Goal: Transaction & Acquisition: Purchase product/service

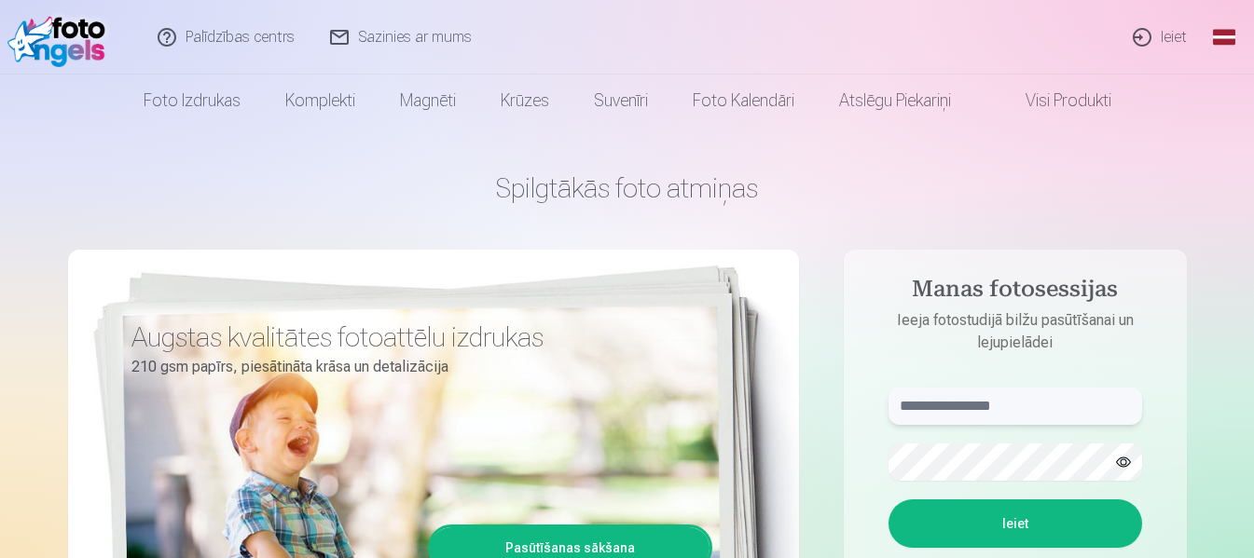
click at [973, 406] on input "text" at bounding box center [1015, 406] width 254 height 37
type input "**********"
click at [888, 500] on button "Ieiet" at bounding box center [1015, 524] width 254 height 48
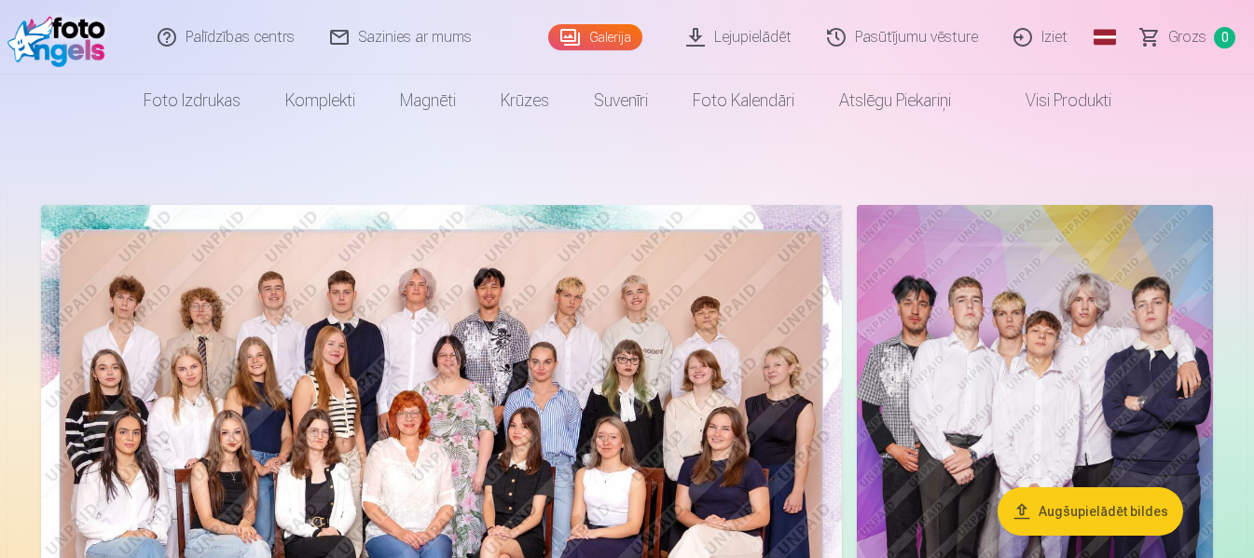
click at [453, 396] on img at bounding box center [441, 472] width 801 height 534
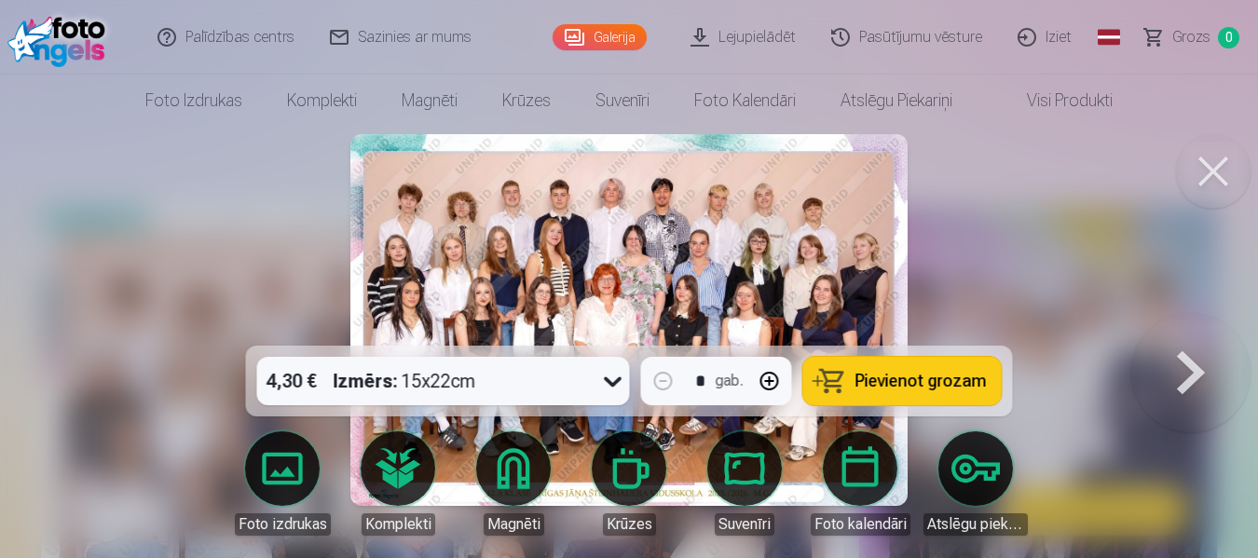
click at [996, 271] on div at bounding box center [629, 279] width 1258 height 558
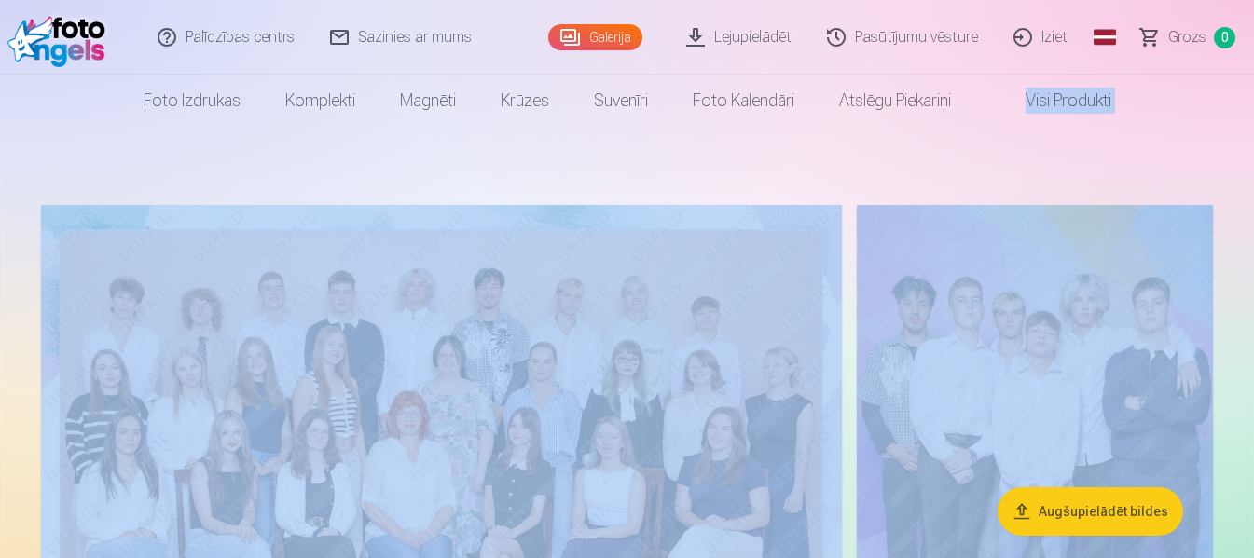
drag, startPoint x: 1250, startPoint y: 110, endPoint x: 1254, endPoint y: 156, distance: 45.8
click at [1253, 156] on html "Palīdzības centrs Sazinies ar mums Galerija Lejupielādēt Pasūtījumu vēsture Izi…" at bounding box center [627, 279] width 1254 height 558
click at [496, 373] on img at bounding box center [441, 472] width 801 height 534
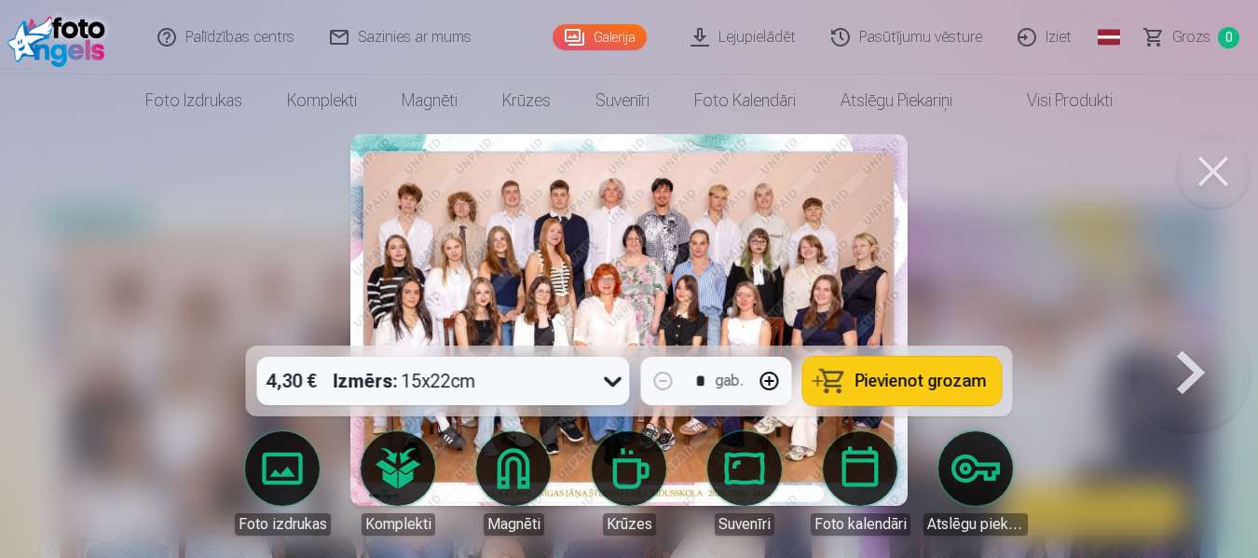
click at [1102, 236] on div at bounding box center [629, 279] width 1258 height 558
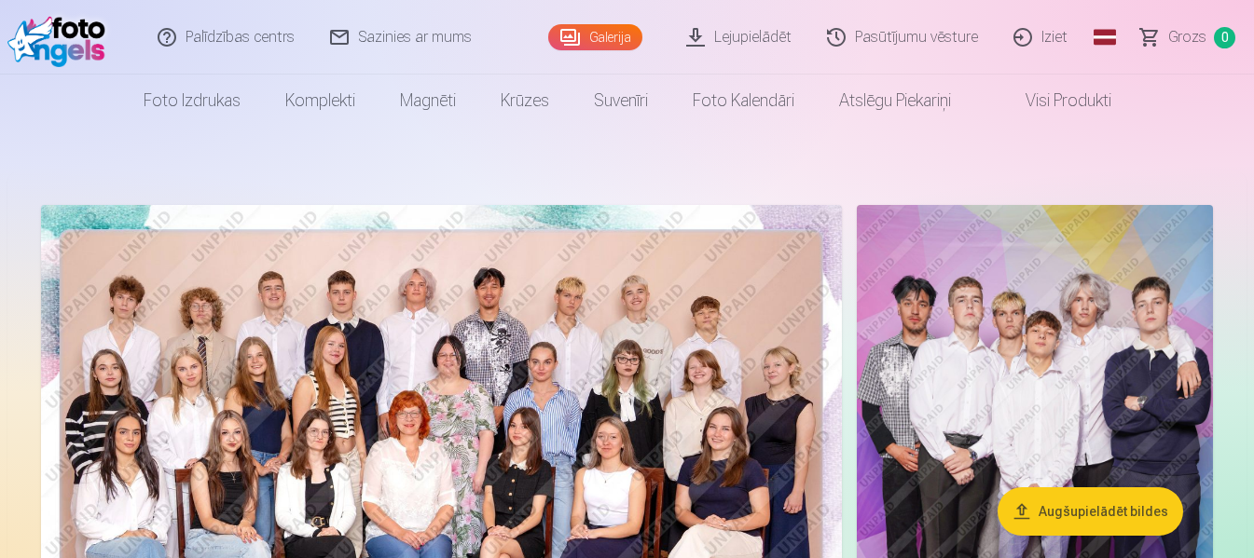
drag, startPoint x: 1251, startPoint y: 197, endPoint x: 1241, endPoint y: 195, distance: 10.4
click at [1067, 387] on img at bounding box center [1035, 472] width 356 height 534
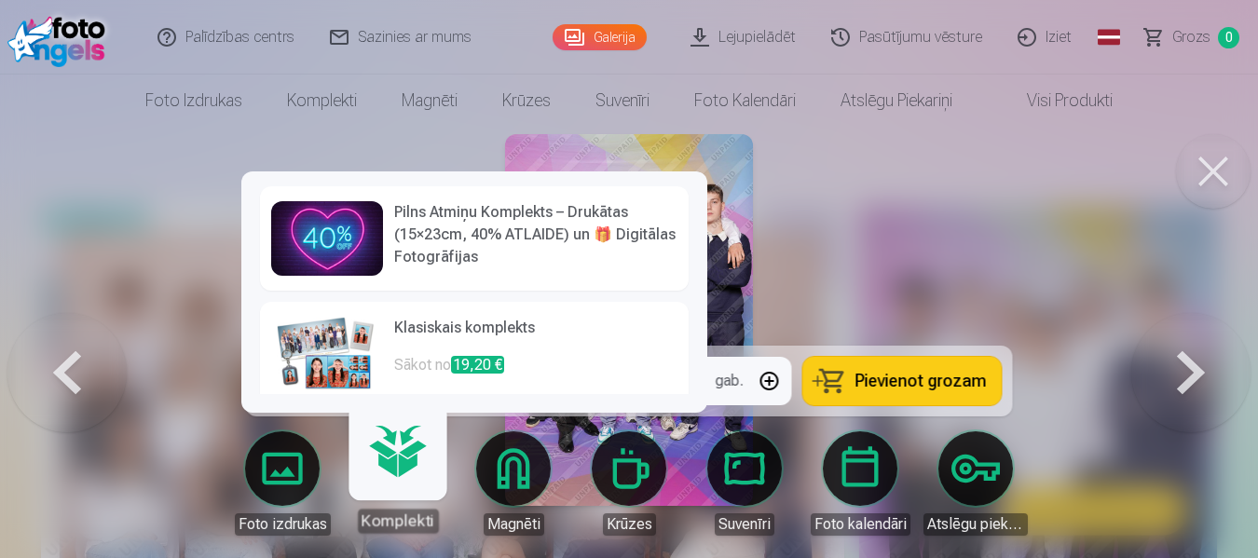
click at [394, 469] on link "Komplekti" at bounding box center [397, 475] width 115 height 115
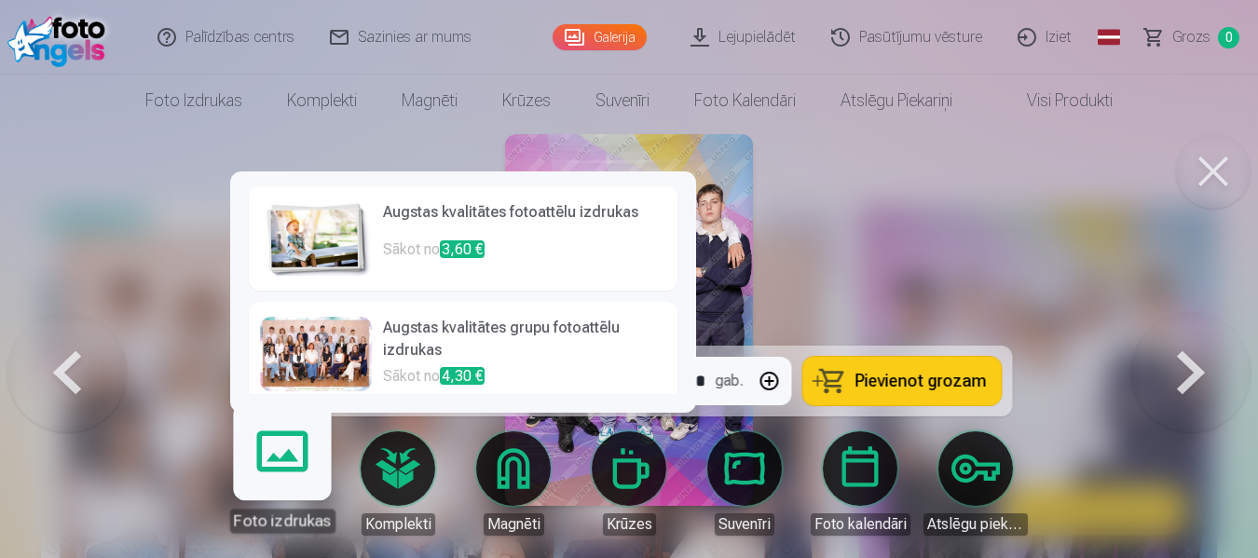
click at [295, 364] on div at bounding box center [316, 354] width 112 height 75
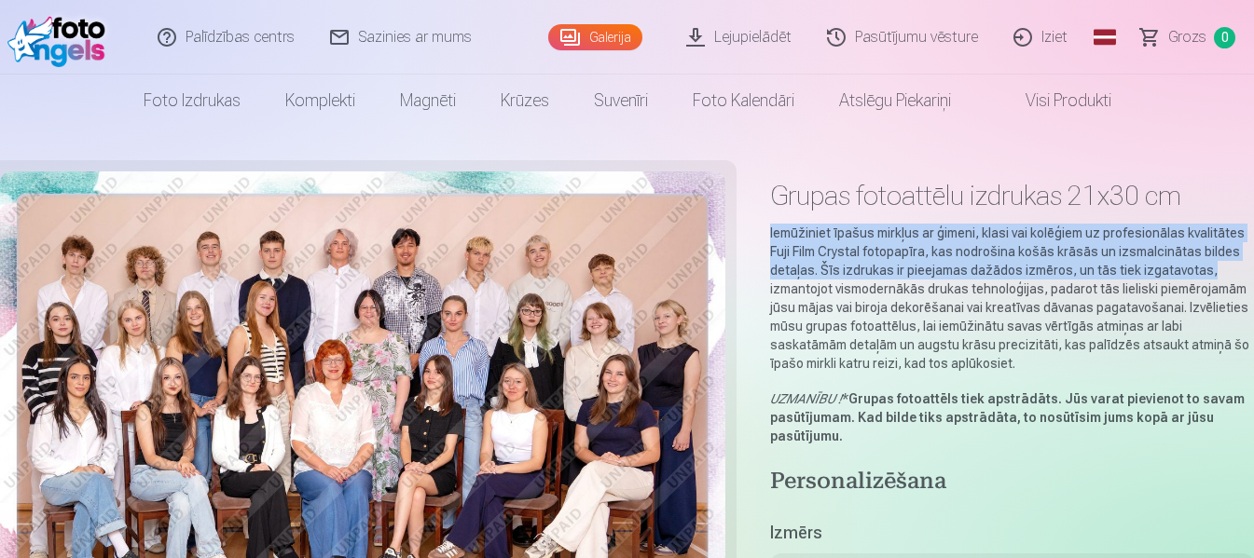
drag, startPoint x: 1244, startPoint y: 160, endPoint x: 1234, endPoint y: 265, distance: 104.9
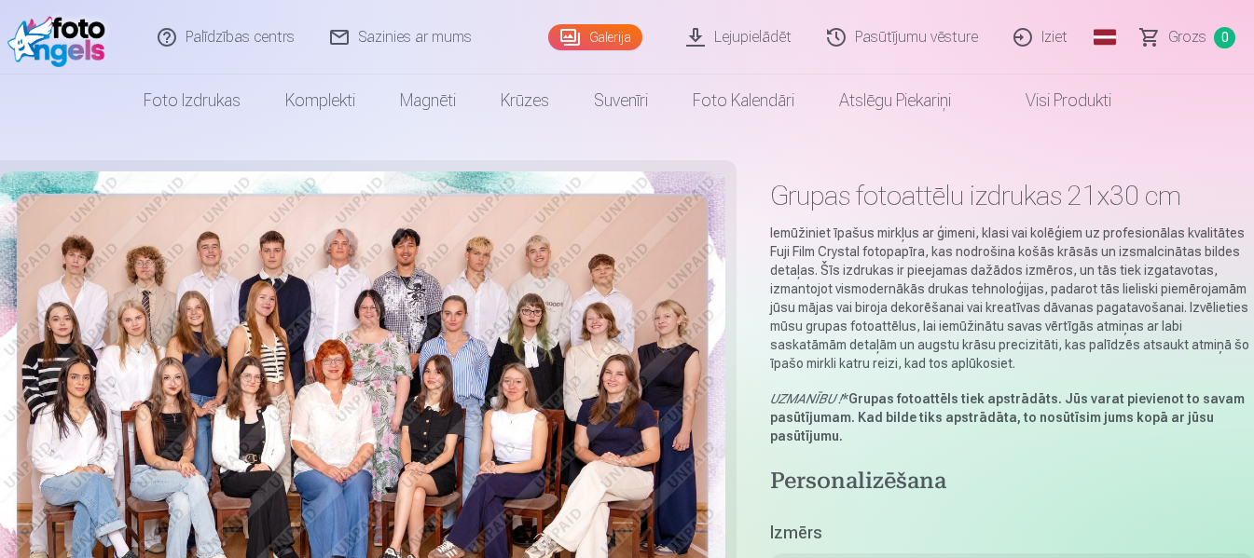
click at [1176, 439] on p "UZMANĪBU ! * Grupas fotoattēls tiek apstrādāts. Jūs varat pievienot to savam pa…" at bounding box center [1012, 418] width 484 height 56
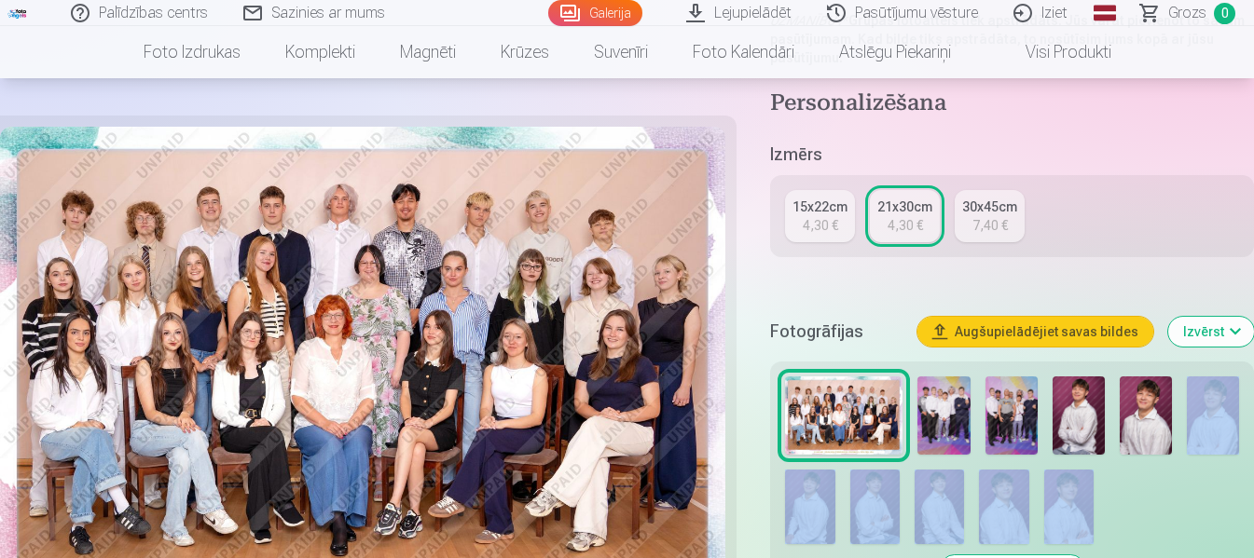
click at [1249, 555] on div "Rādīt vairāk foto" at bounding box center [1012, 475] width 484 height 227
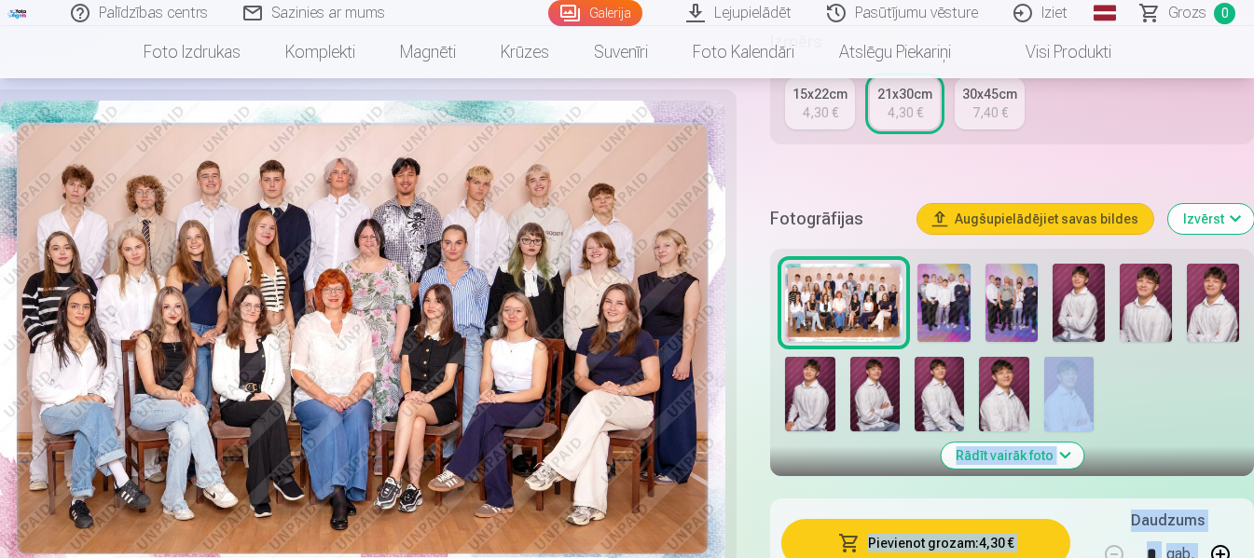
click at [1249, 555] on div "Grupas fotoattēlu izdrukas 21x30 cm Iemūžiniet īpašus mirkļus ar ģimeni, klasi …" at bounding box center [627, 143] width 1254 height 926
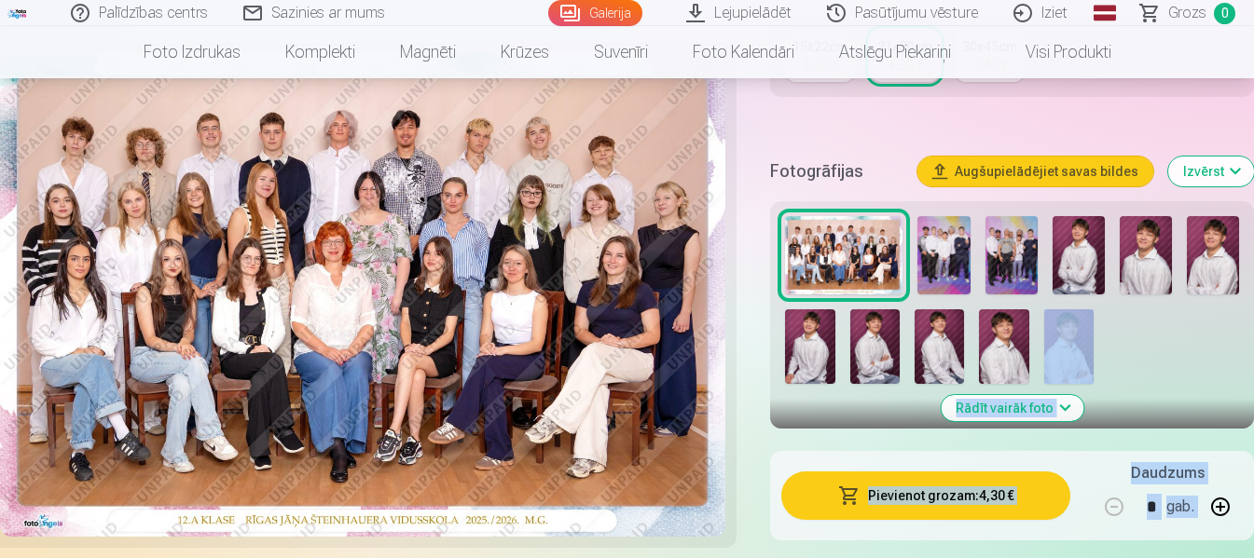
click at [937, 249] on img at bounding box center [943, 255] width 52 height 78
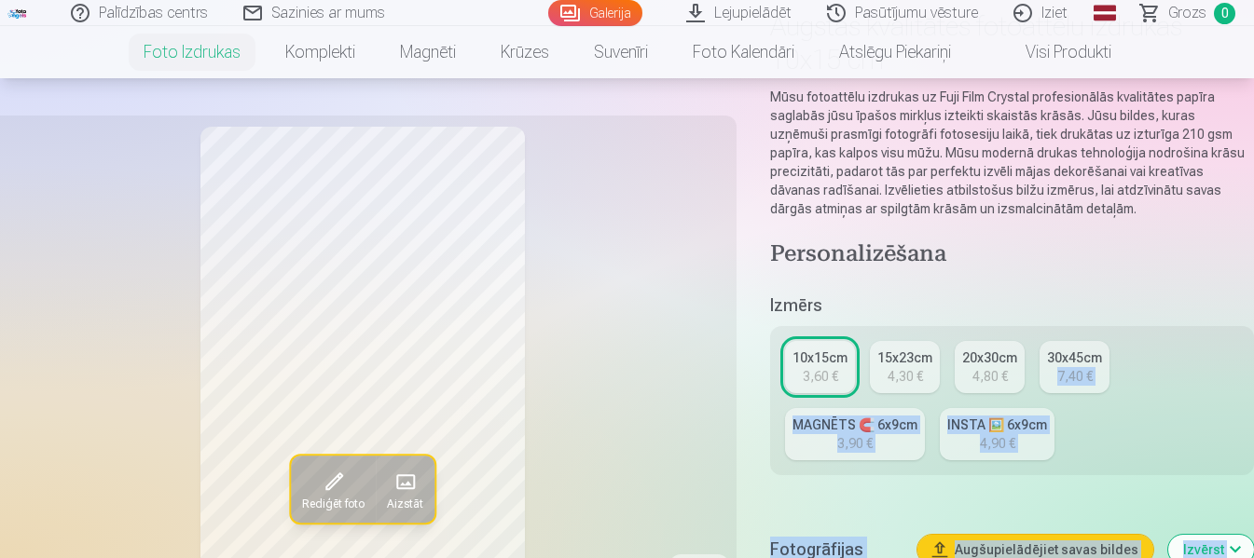
click at [1250, 552] on button "Izvērst" at bounding box center [1211, 550] width 86 height 30
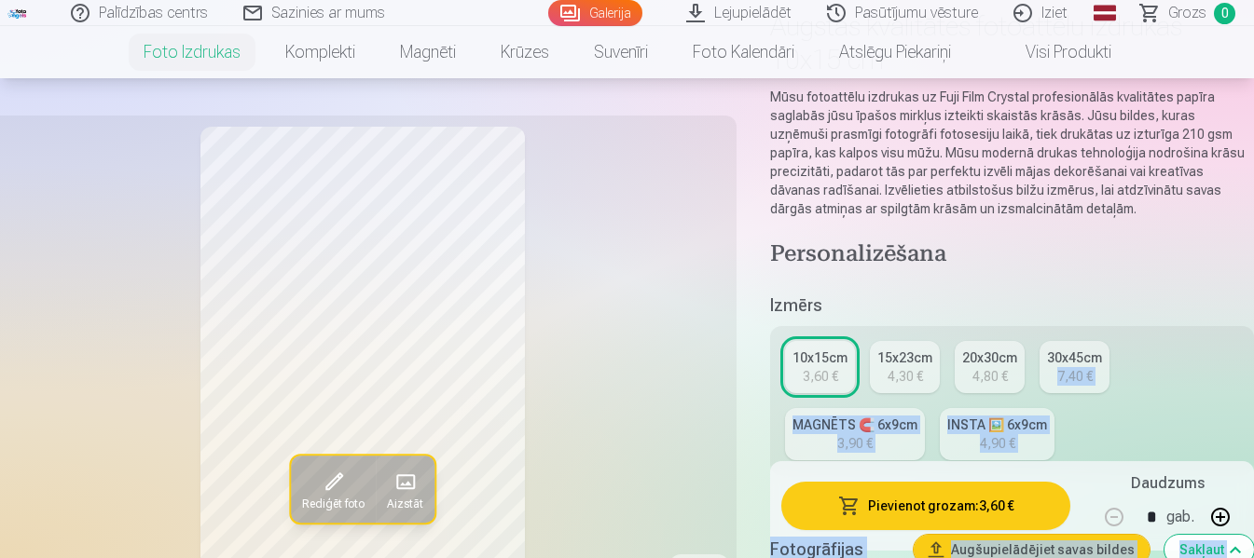
click at [1250, 552] on button "Sakļaut" at bounding box center [1208, 550] width 89 height 30
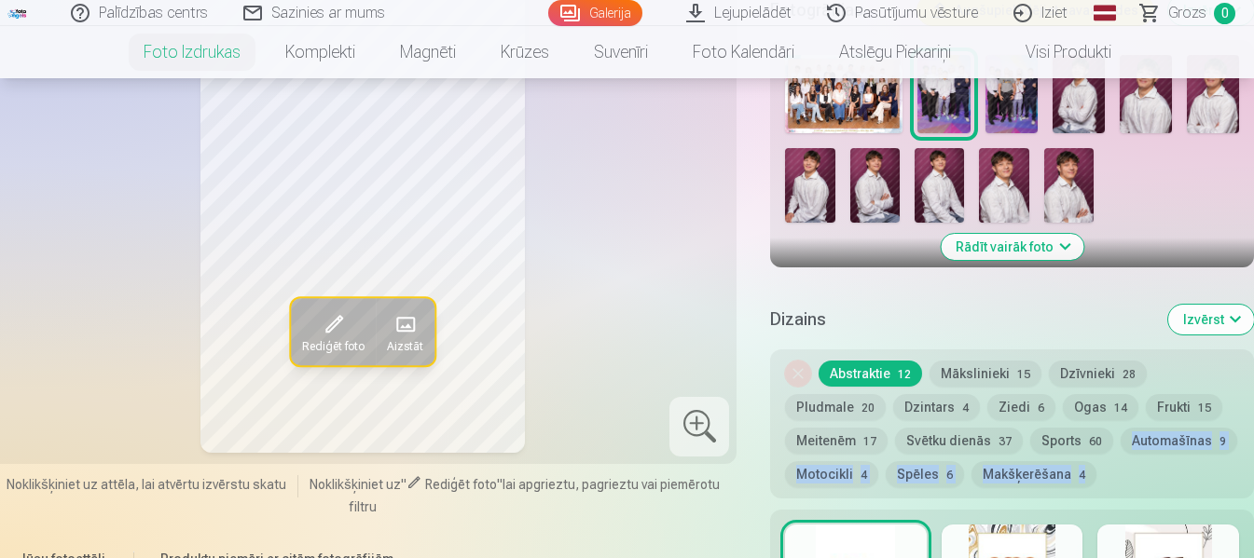
click at [1250, 552] on div "Dizains Izvērst Noņemiet dizainu Abstraktie 12 Mākslinieki 15 Dzīvnieki 28 Plud…" at bounding box center [1012, 539] width 484 height 499
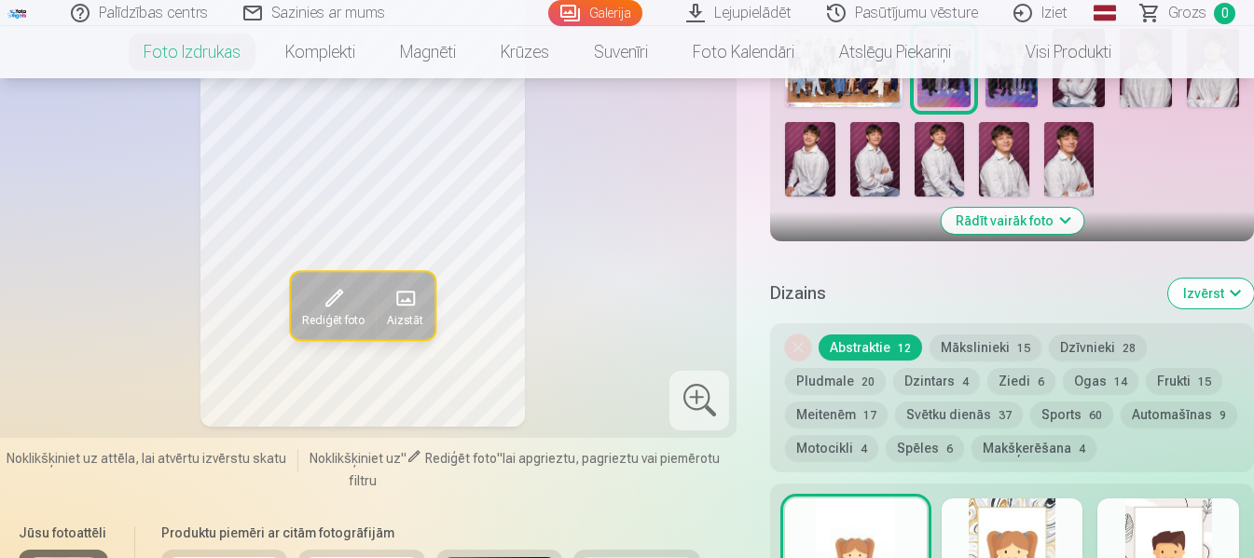
click at [1252, 86] on div "Rādīt vairāk foto" at bounding box center [1012, 127] width 484 height 227
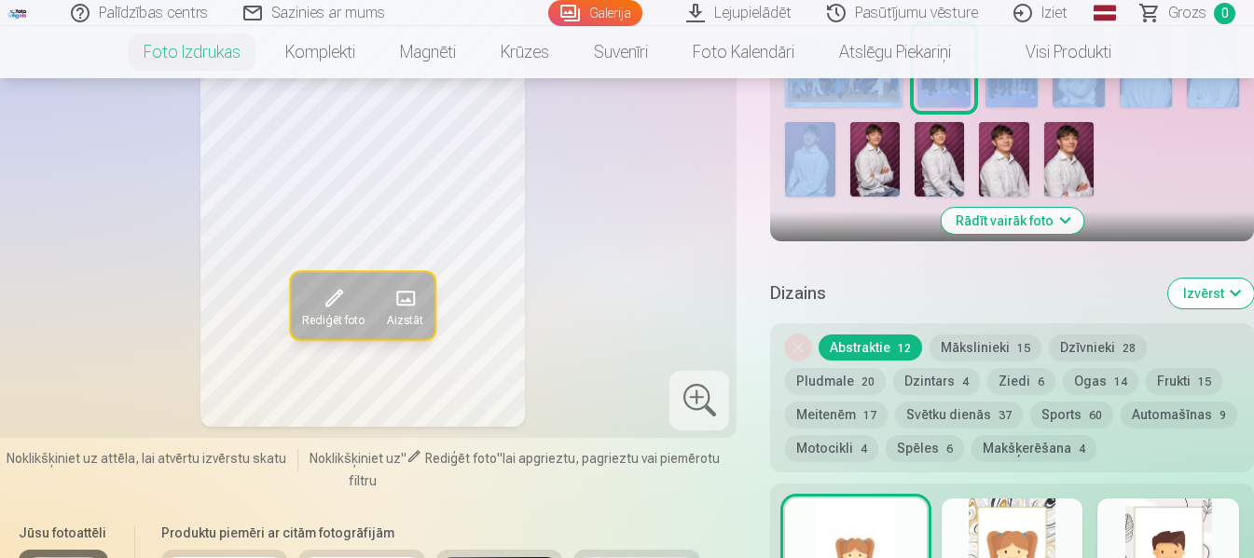
click at [1252, 86] on div "Rādīt vairāk foto" at bounding box center [1012, 127] width 484 height 227
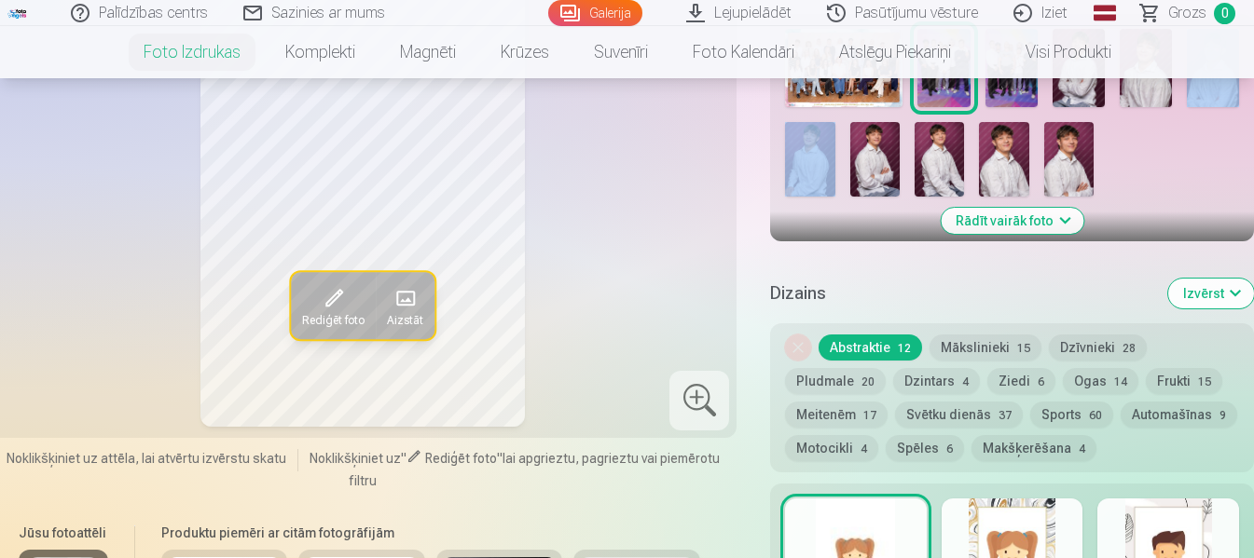
click at [1252, 86] on div "Rādīt vairāk foto" at bounding box center [1012, 127] width 484 height 227
click at [687, 396] on div at bounding box center [699, 401] width 60 height 60
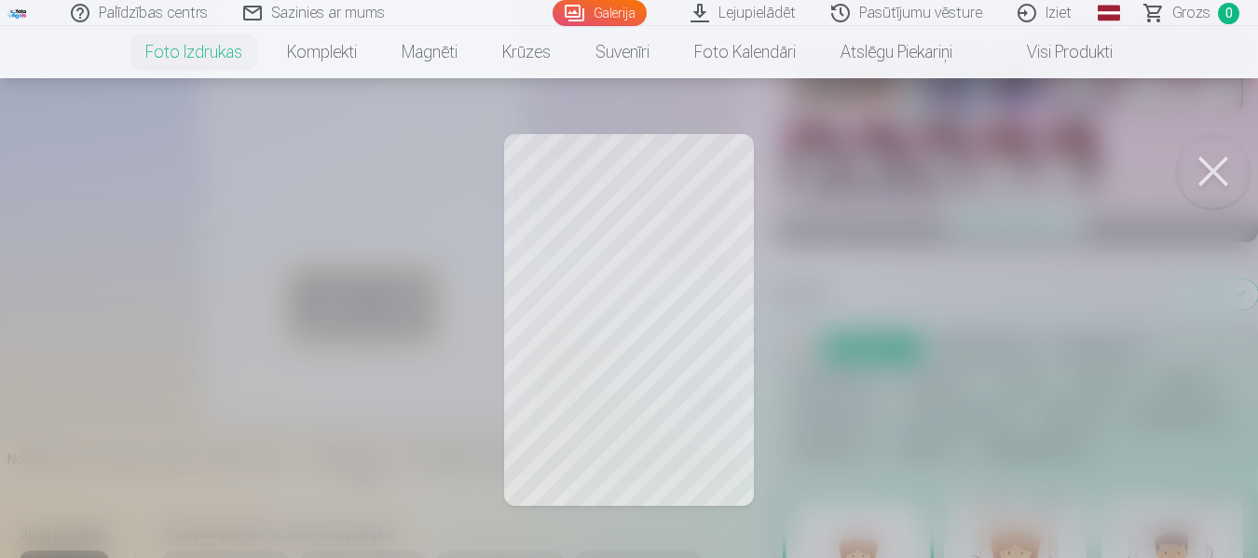
click at [1207, 166] on button at bounding box center [1213, 171] width 75 height 75
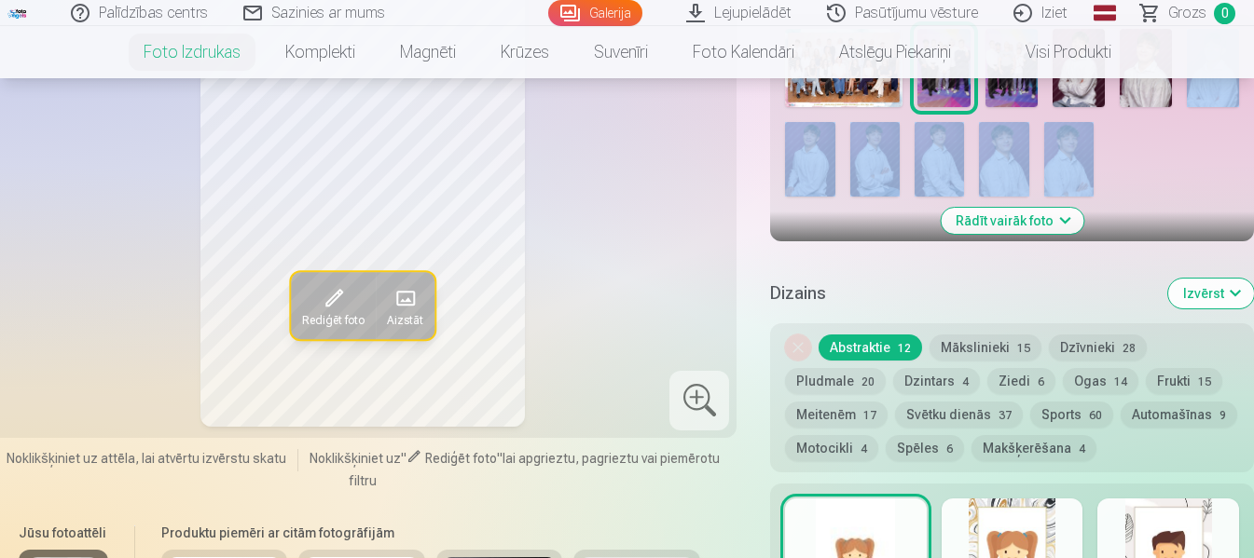
drag, startPoint x: 1251, startPoint y: 155, endPoint x: 1254, endPoint y: 99, distance: 56.0
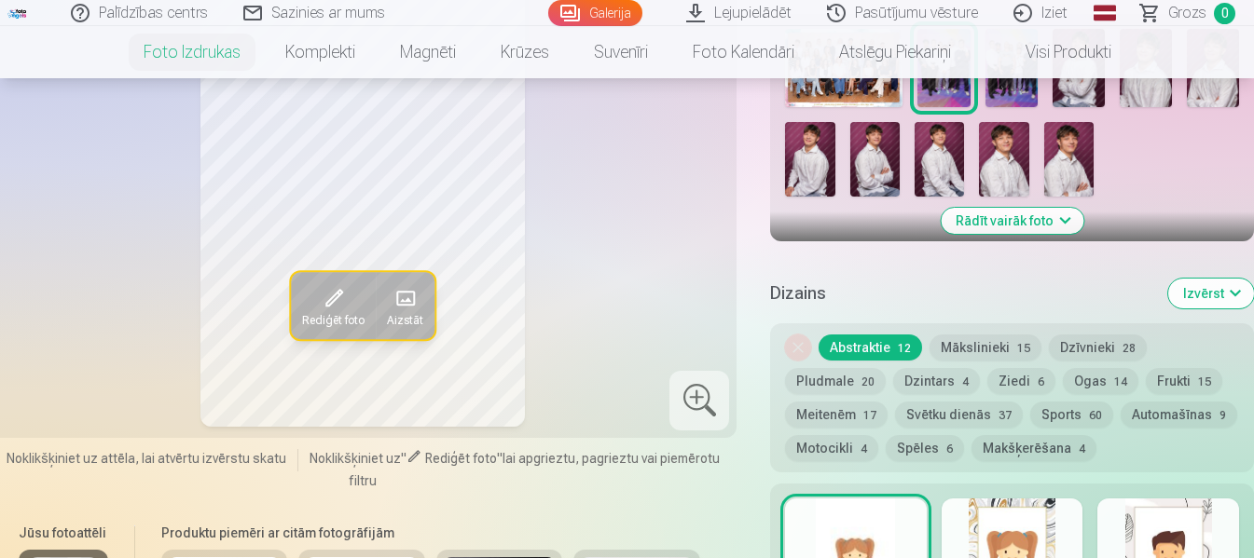
click at [717, 111] on div "Rediģēt foto Aizstāt" at bounding box center [362, 185] width 725 height 484
click at [716, 84] on div "Rediģēt foto Aizstāt" at bounding box center [362, 185] width 725 height 484
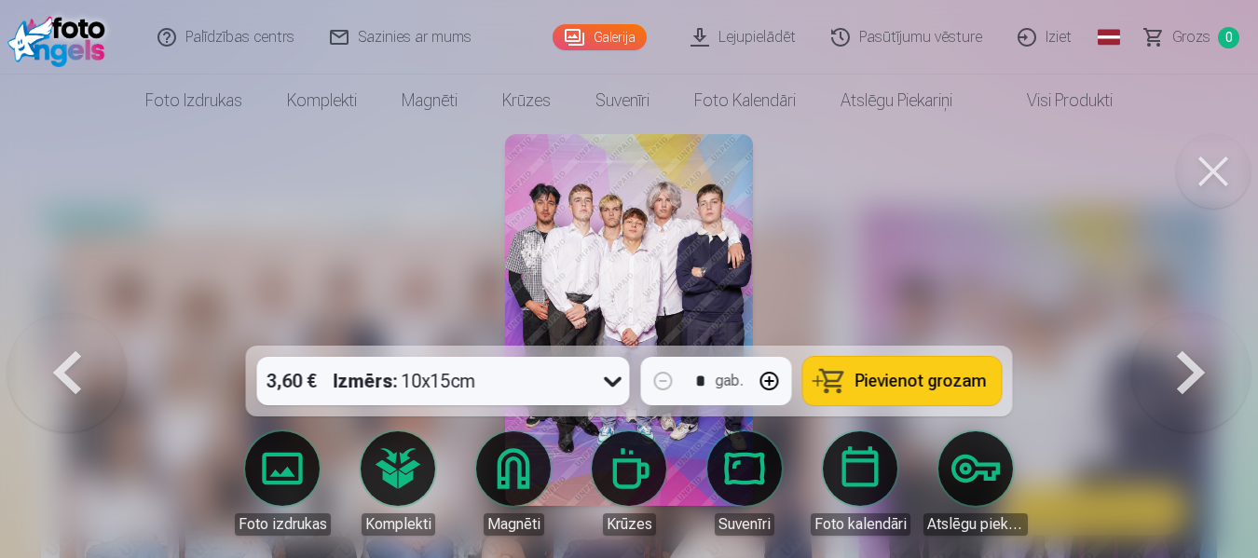
click at [1193, 327] on button at bounding box center [1191, 320] width 119 height 14
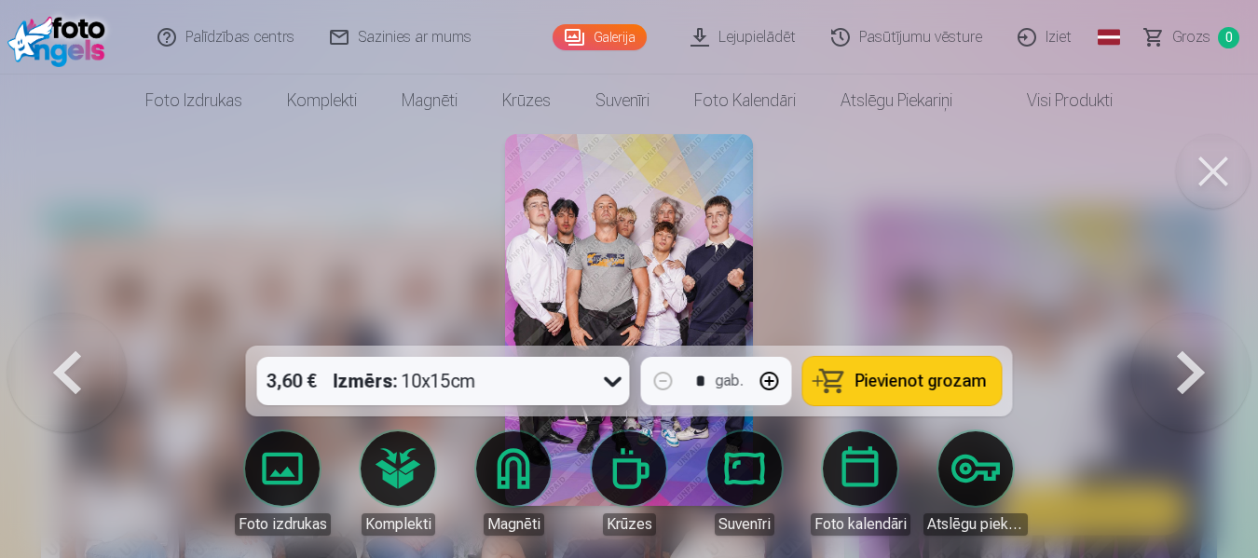
click at [1205, 178] on button at bounding box center [1213, 171] width 75 height 75
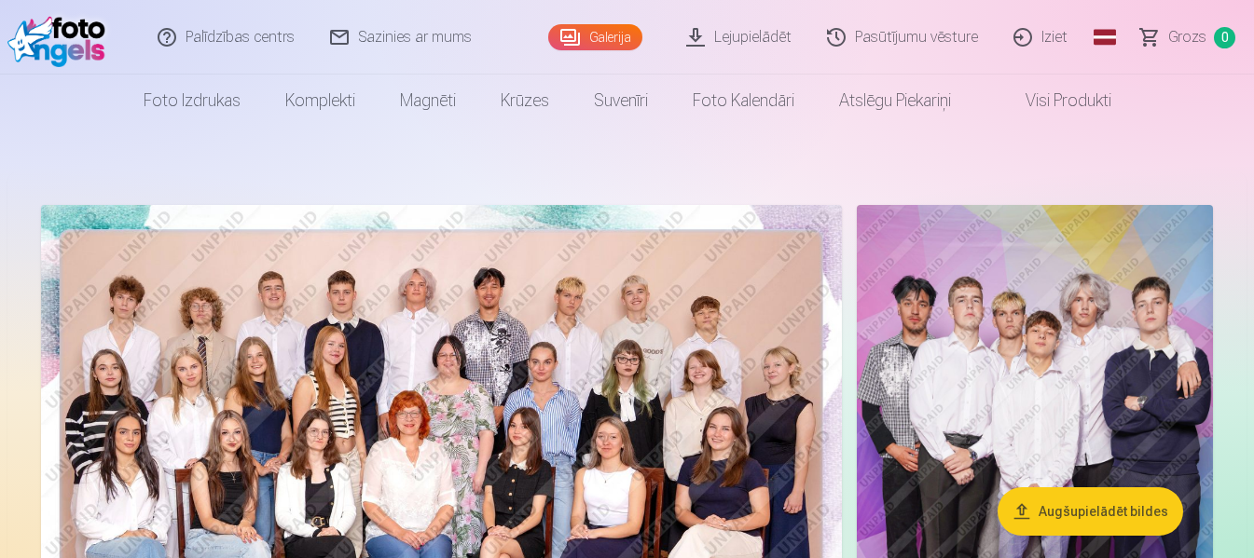
click at [1033, 322] on img at bounding box center [1035, 472] width 356 height 534
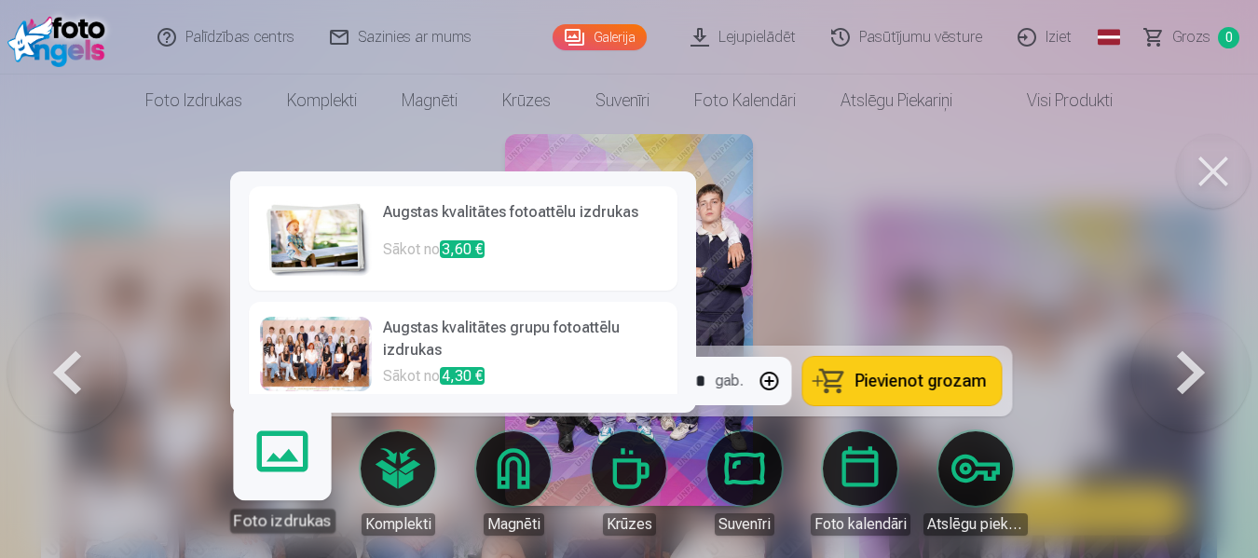
click at [283, 486] on link "Foto izdrukas" at bounding box center [282, 475] width 115 height 115
click at [294, 364] on div at bounding box center [316, 354] width 112 height 75
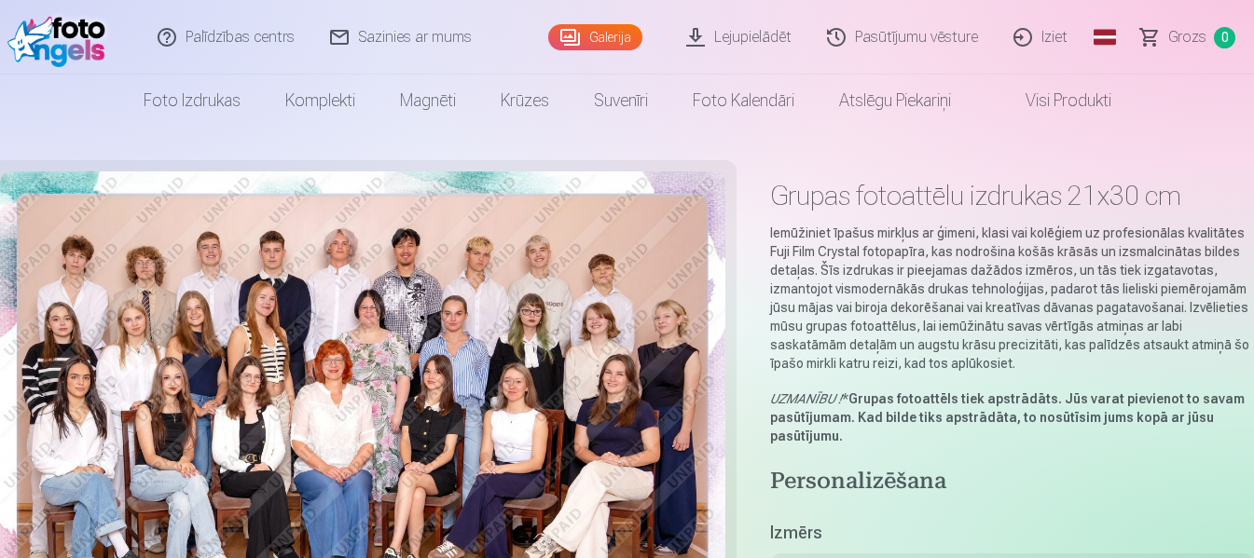
click at [1246, 545] on h5 "Izmērs" at bounding box center [1012, 533] width 484 height 26
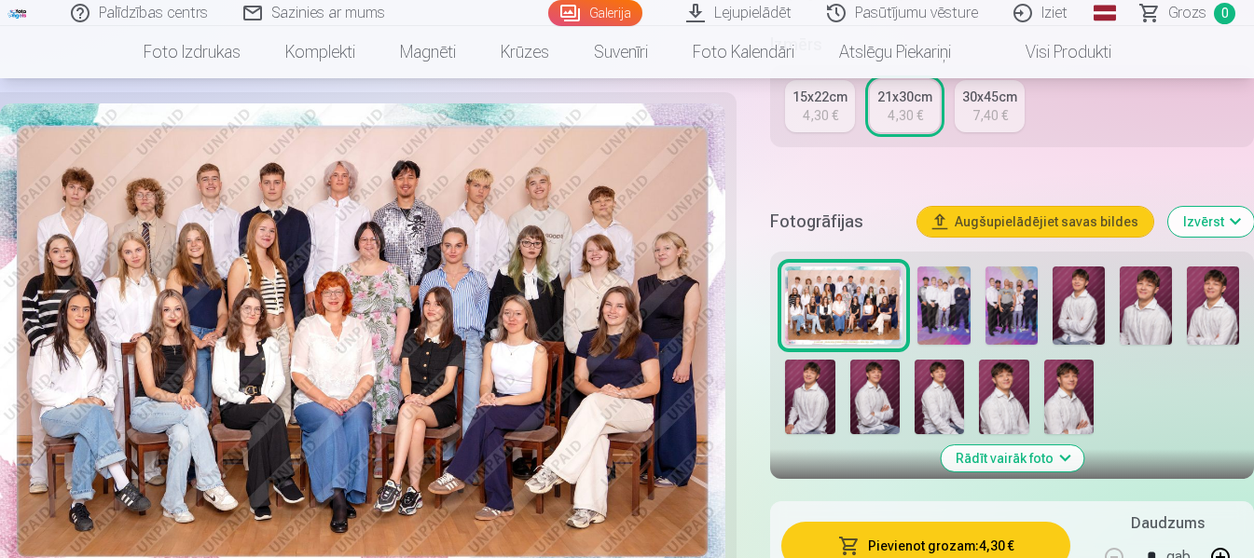
click at [1009, 304] on img at bounding box center [1011, 306] width 52 height 78
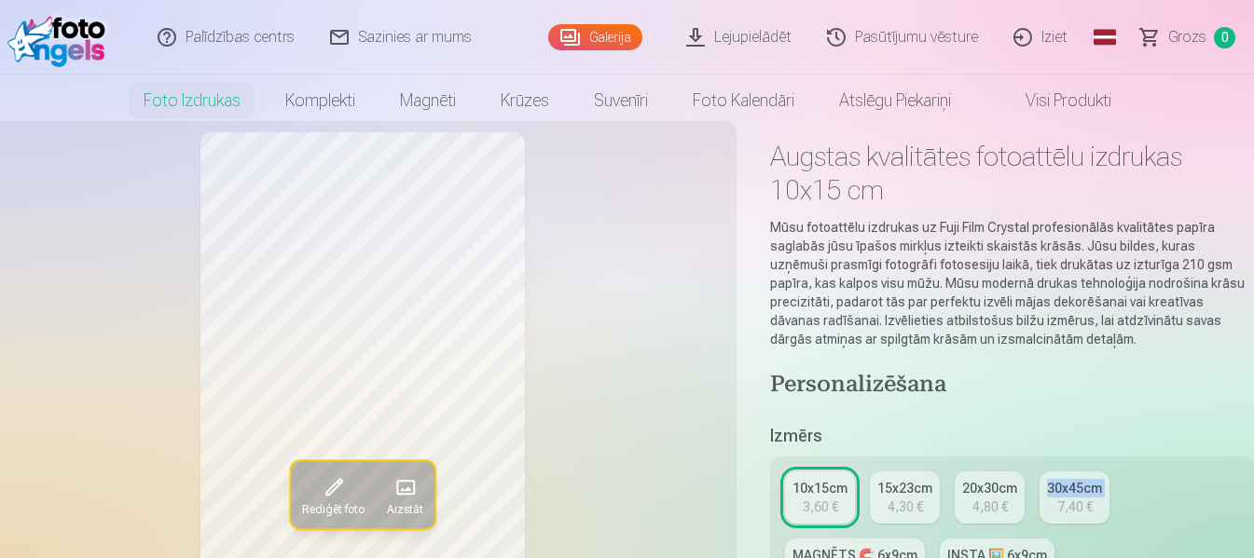
click at [1248, 544] on div "10x15cm 3,60 € 15x23cm 4,30 € 20x30cm 4,80 € 30x45cm 7,40 € MAGNĒTS 🧲 6x9cm 3,9…" at bounding box center [1012, 531] width 484 height 149
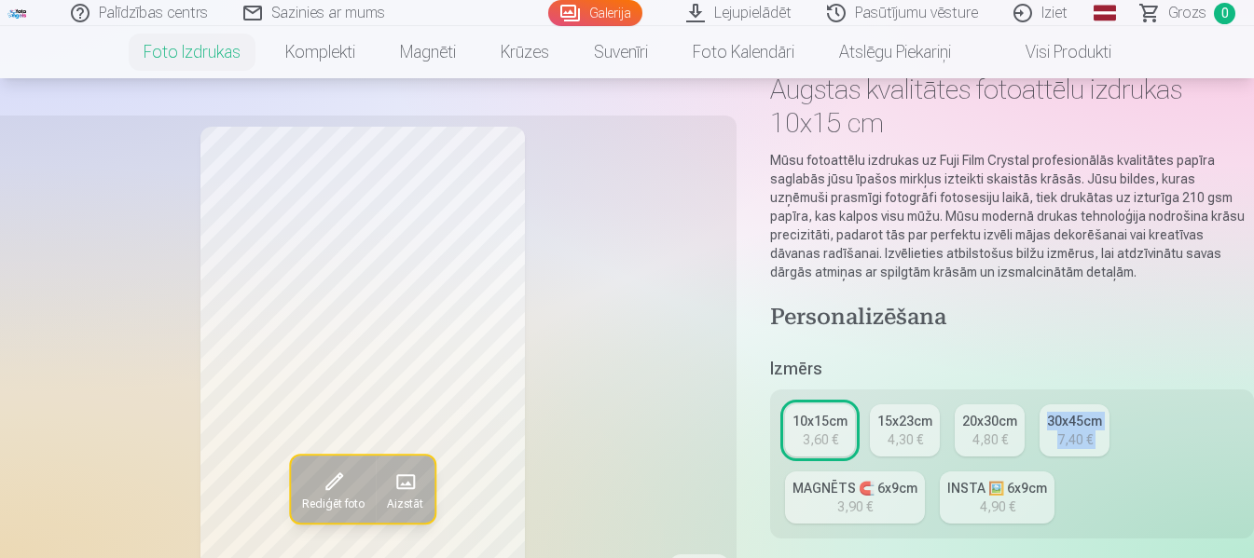
click at [1248, 544] on div "Izmērs 10x15cm 3,60 € 15x23cm 4,30 € 20x30cm 4,80 € 30x45cm 7,40 € MAGNĒTS 🧲 6x…" at bounding box center [1012, 458] width 484 height 205
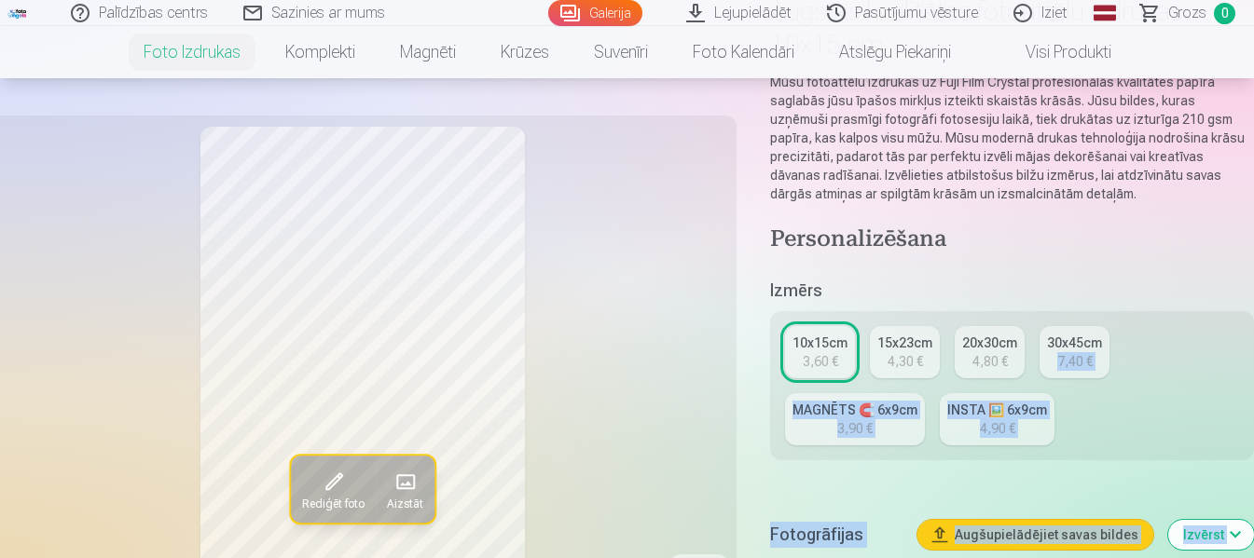
click at [1248, 544] on button "Izvērst" at bounding box center [1211, 535] width 86 height 30
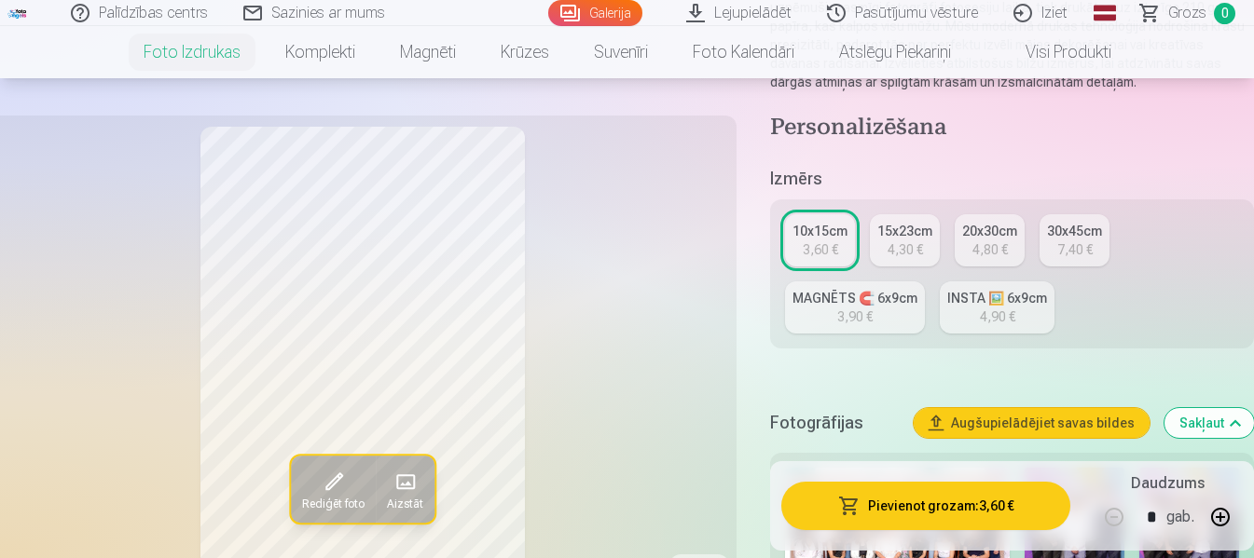
click at [1248, 544] on div "Pievienot grozam : 3,60 € Daudzums * gab." at bounding box center [1012, 505] width 484 height 89
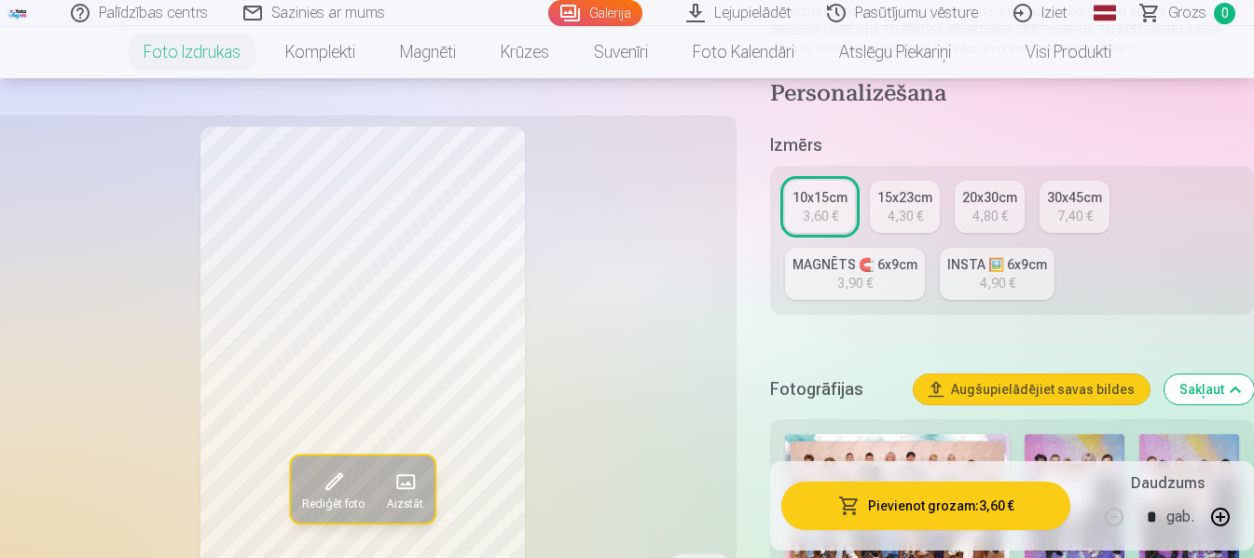
click at [1248, 544] on div "Pievienot grozam : 3,60 € Daudzums * gab." at bounding box center [1012, 505] width 484 height 89
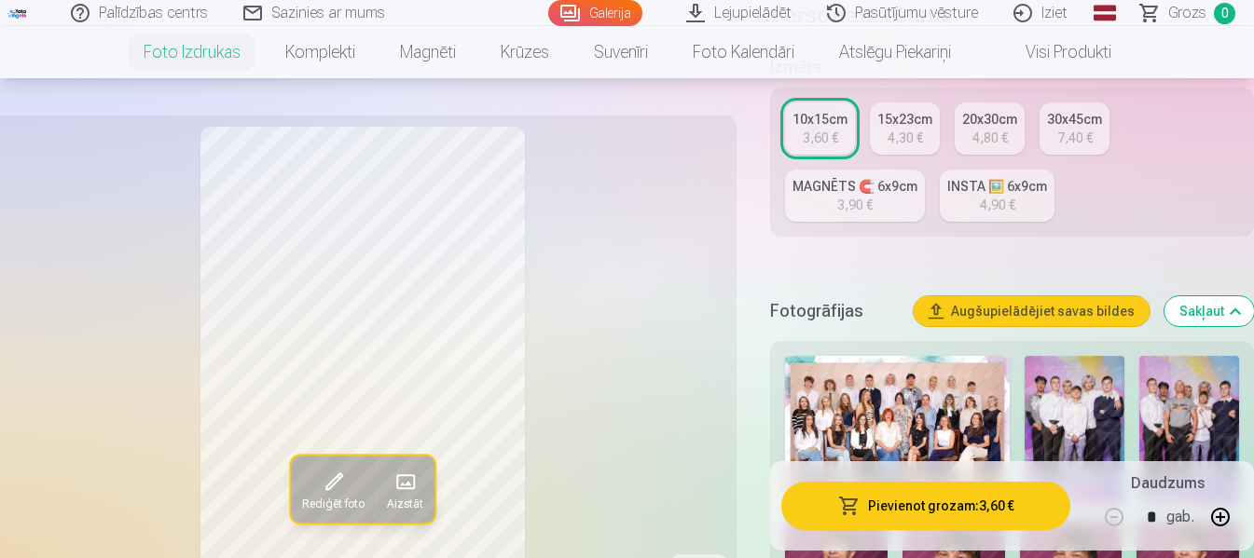
click at [1248, 544] on div "Pievienot grozam : 3,60 € Daudzums * gab." at bounding box center [1012, 505] width 484 height 89
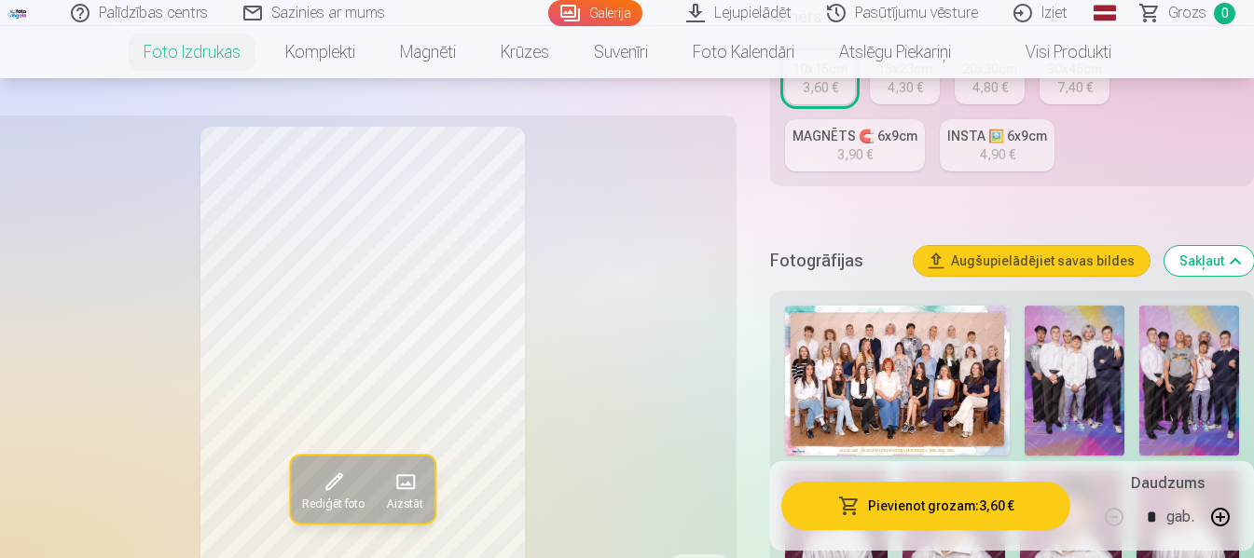
click at [1248, 544] on div "Pievienot grozam : 3,60 € Daudzums * gab." at bounding box center [1012, 505] width 484 height 89
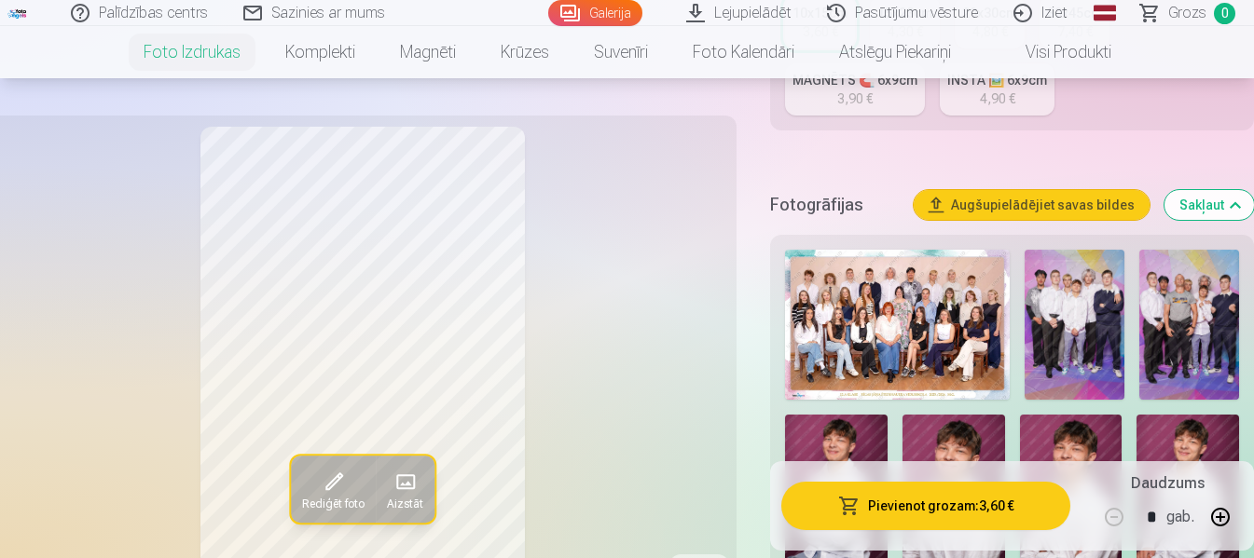
click at [1248, 544] on div "Pievienot grozam : 3,60 € Daudzums * gab." at bounding box center [1012, 505] width 484 height 89
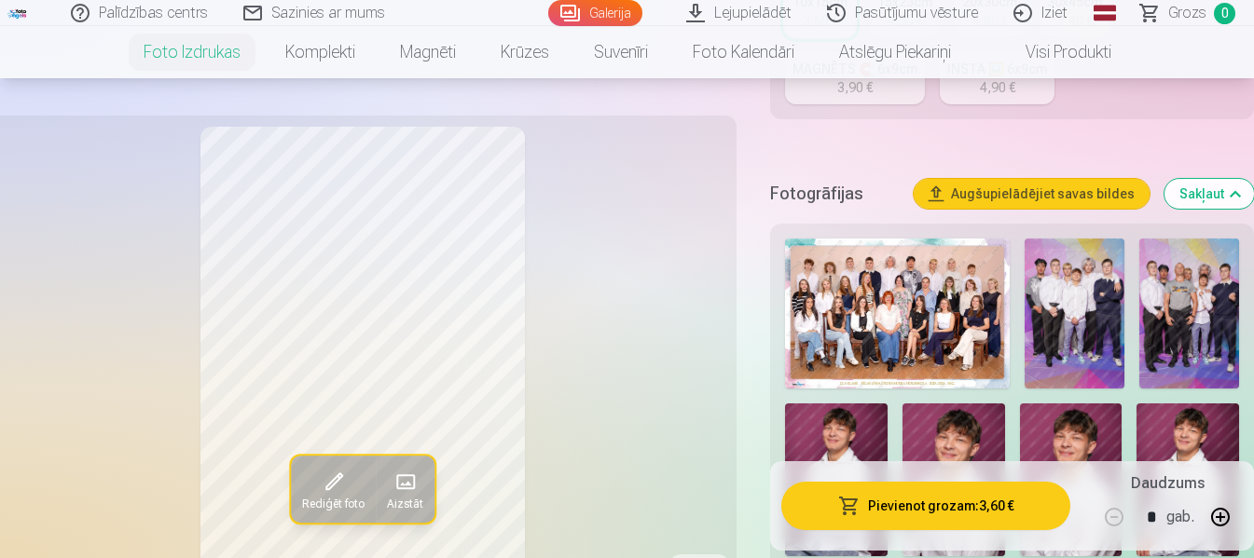
click at [1248, 544] on div "Pievienot grozam : 3,60 € Daudzums * gab." at bounding box center [1012, 505] width 484 height 89
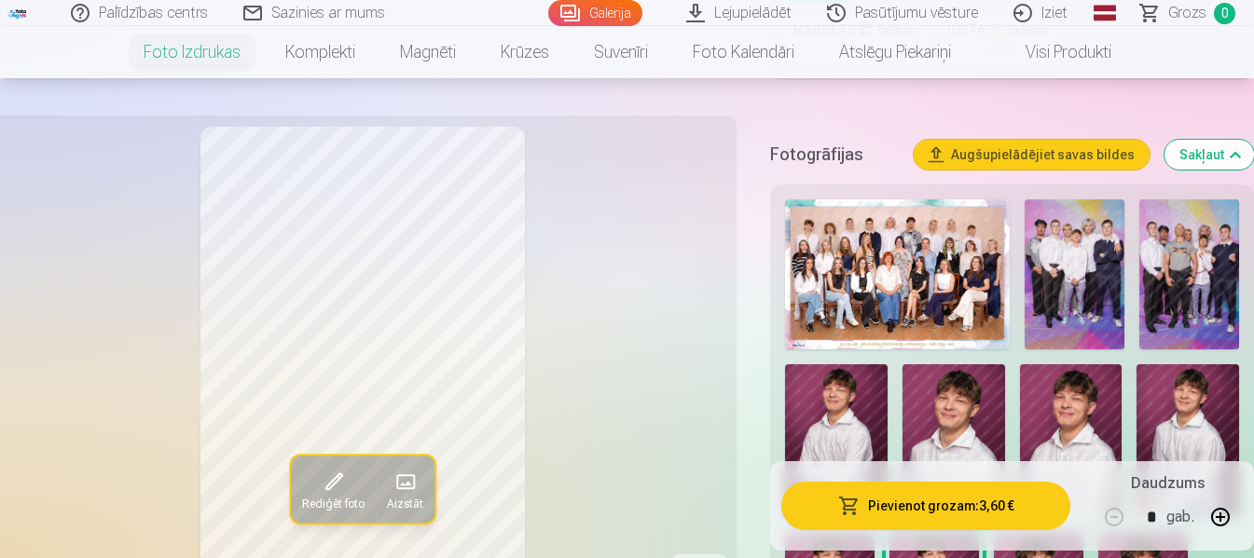
click at [1248, 544] on div "Pievienot grozam : 3,60 € Daudzums * gab." at bounding box center [1012, 505] width 484 height 89
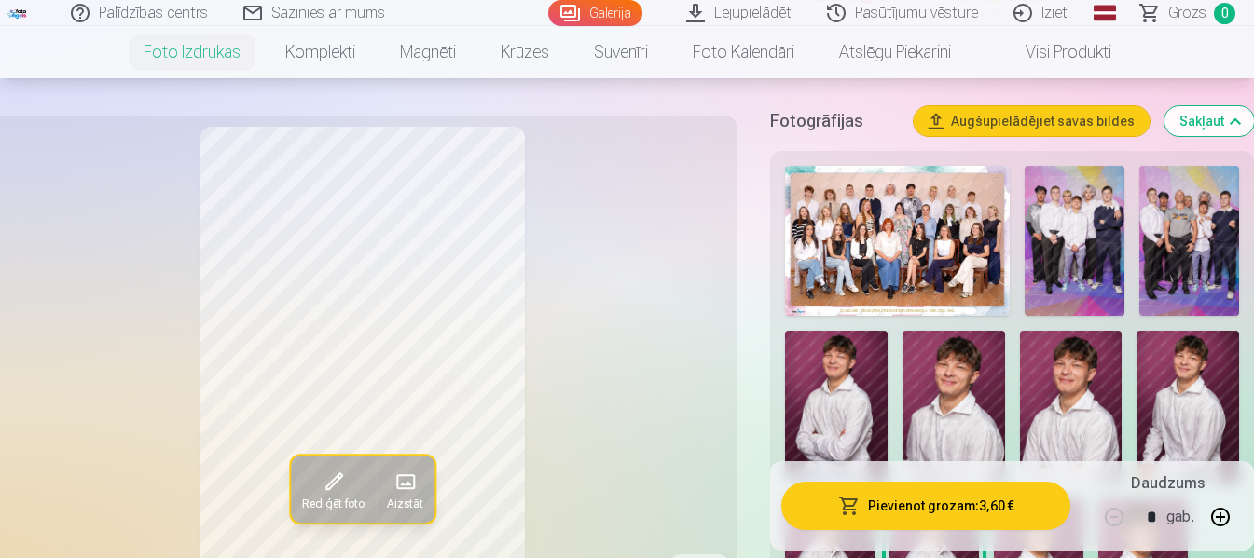
click at [1248, 544] on div "Pievienot grozam : 3,60 € Daudzums * gab." at bounding box center [1012, 505] width 484 height 89
click at [844, 419] on img at bounding box center [836, 408] width 103 height 154
click at [1068, 417] on img at bounding box center [1071, 408] width 103 height 154
click at [1192, 403] on img at bounding box center [1187, 408] width 103 height 154
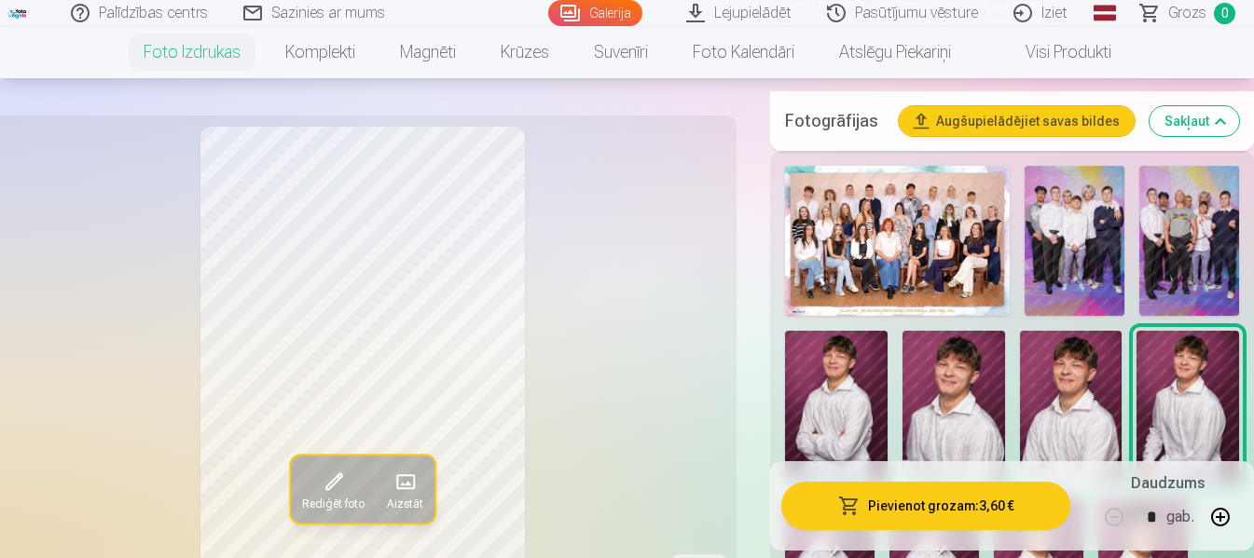
scroll to position [1575, 0]
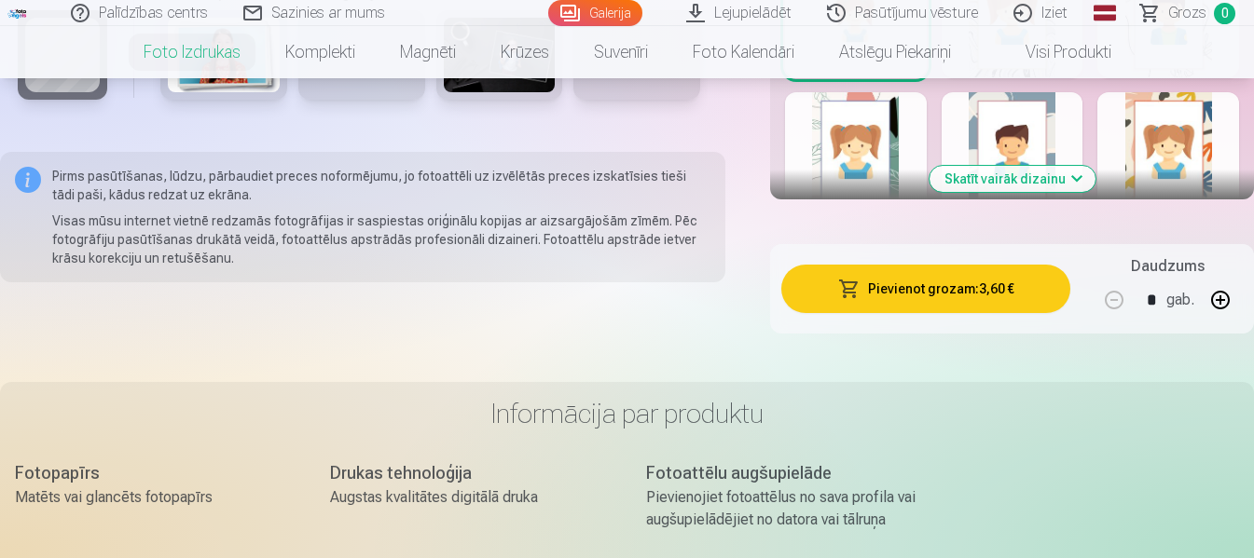
click at [1252, 84] on div "Skatīt vairāk dizainu" at bounding box center [1012, 71] width 484 height 256
drag, startPoint x: 1252, startPoint y: 84, endPoint x: 176, endPoint y: 333, distance: 1104.0
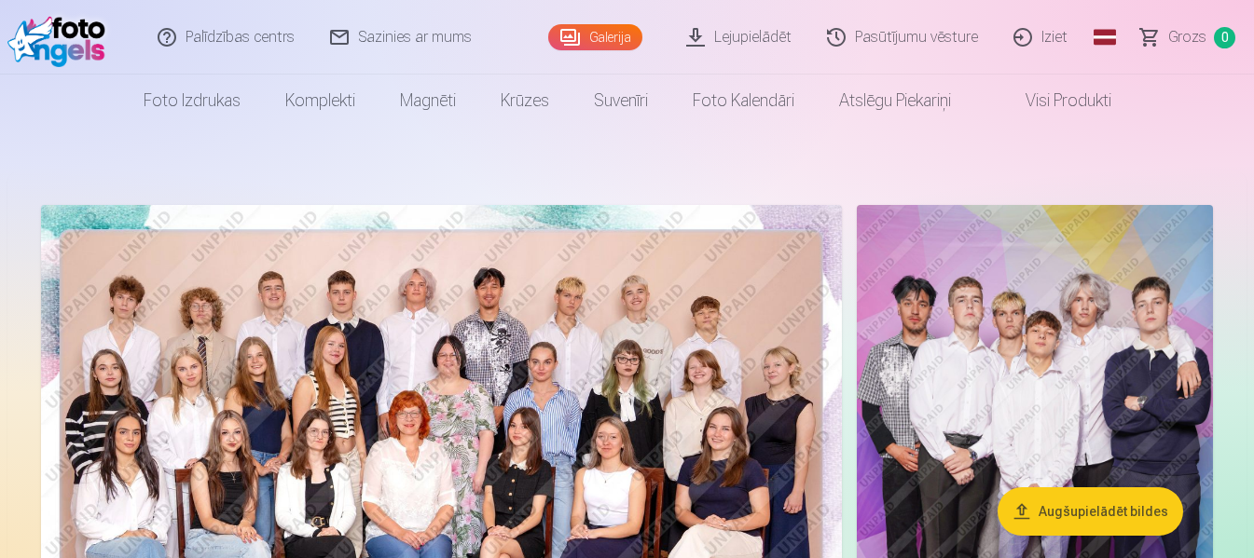
click at [1035, 370] on img at bounding box center [1035, 472] width 356 height 534
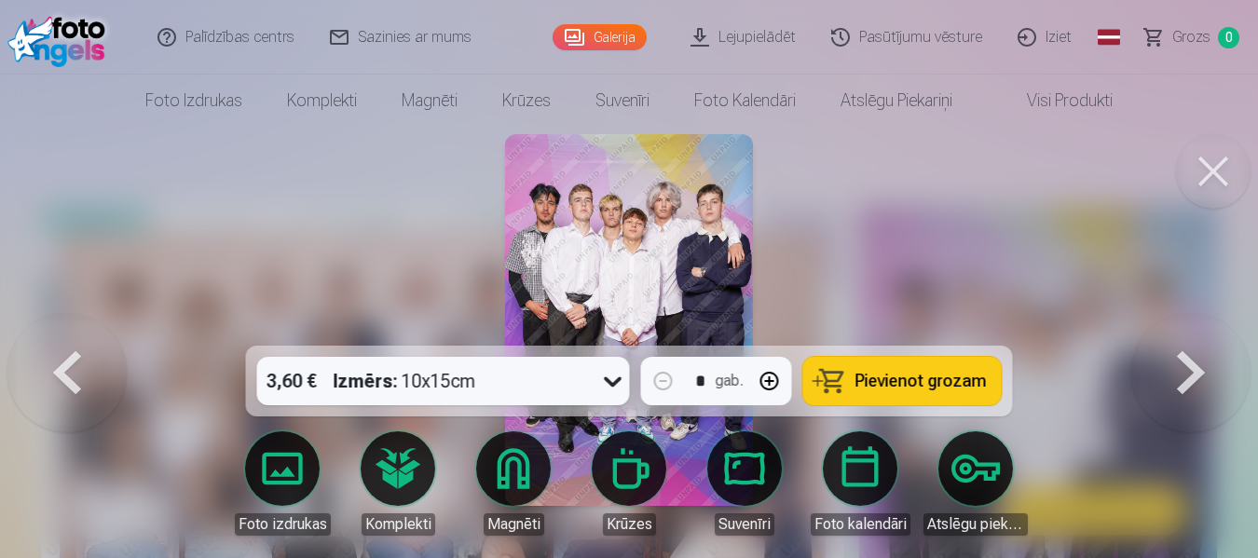
click at [645, 225] on img at bounding box center [629, 320] width 248 height 372
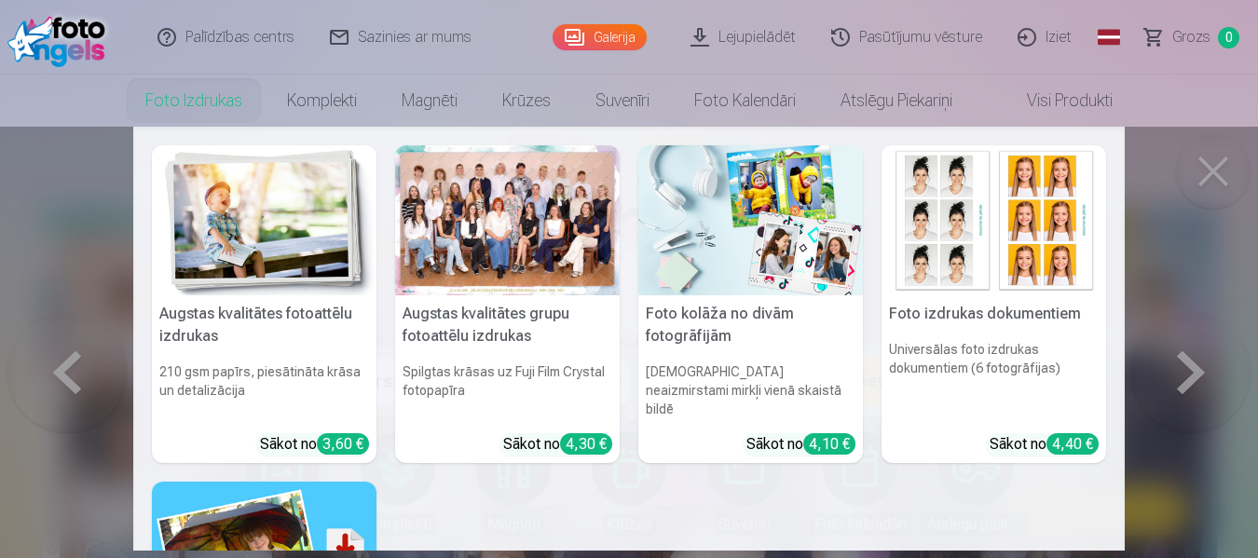
click at [190, 94] on link "Foto izdrukas" at bounding box center [194, 101] width 142 height 52
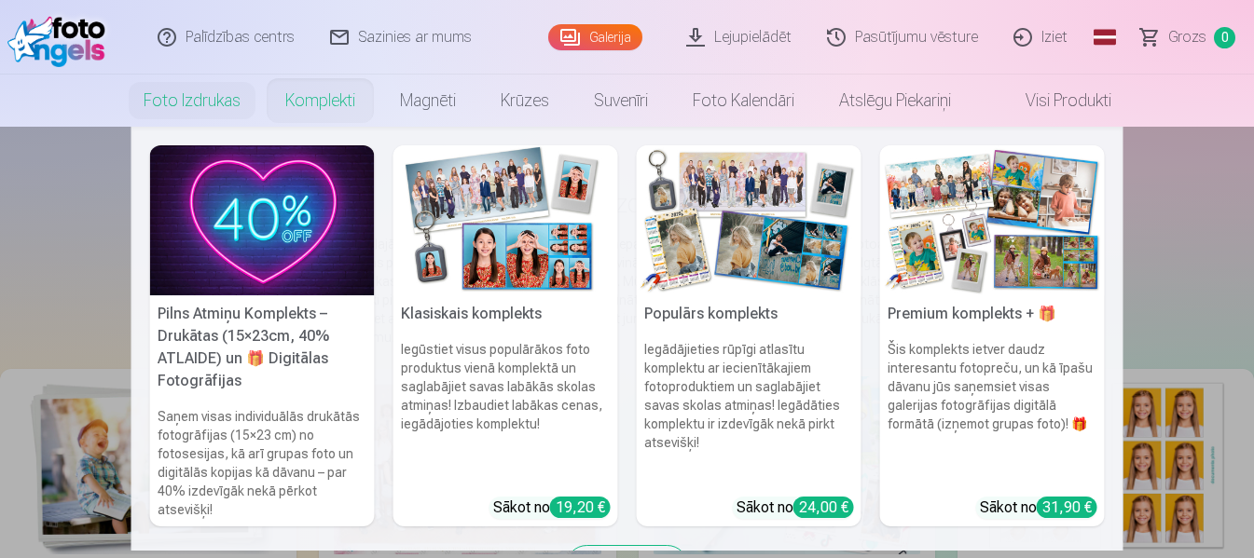
click at [282, 98] on link "Komplekti" at bounding box center [320, 101] width 115 height 52
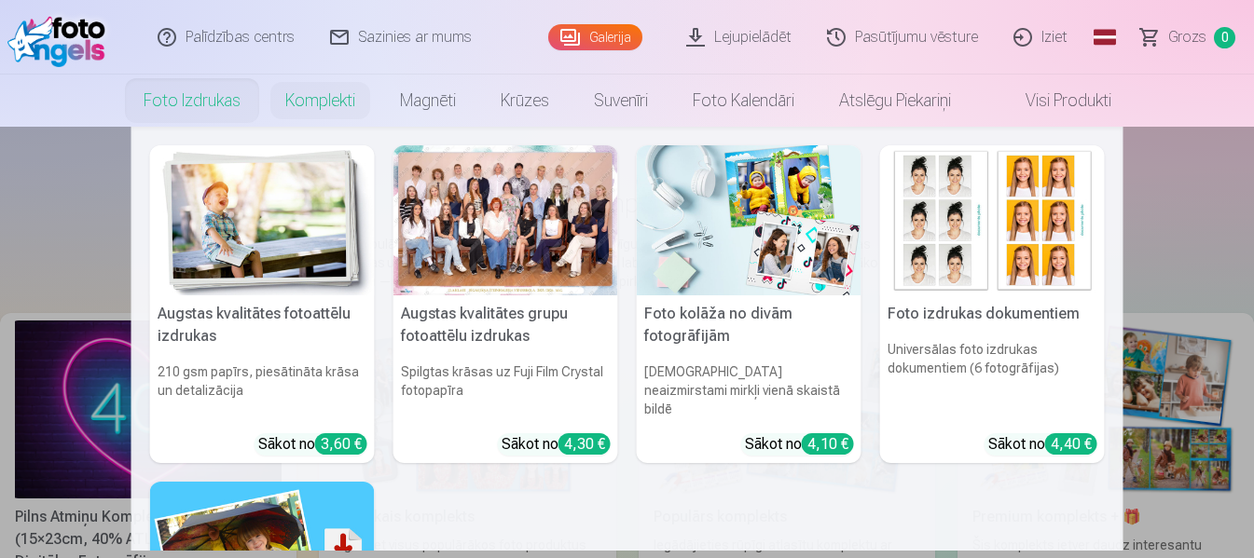
click at [195, 86] on link "Foto izdrukas" at bounding box center [192, 101] width 142 height 52
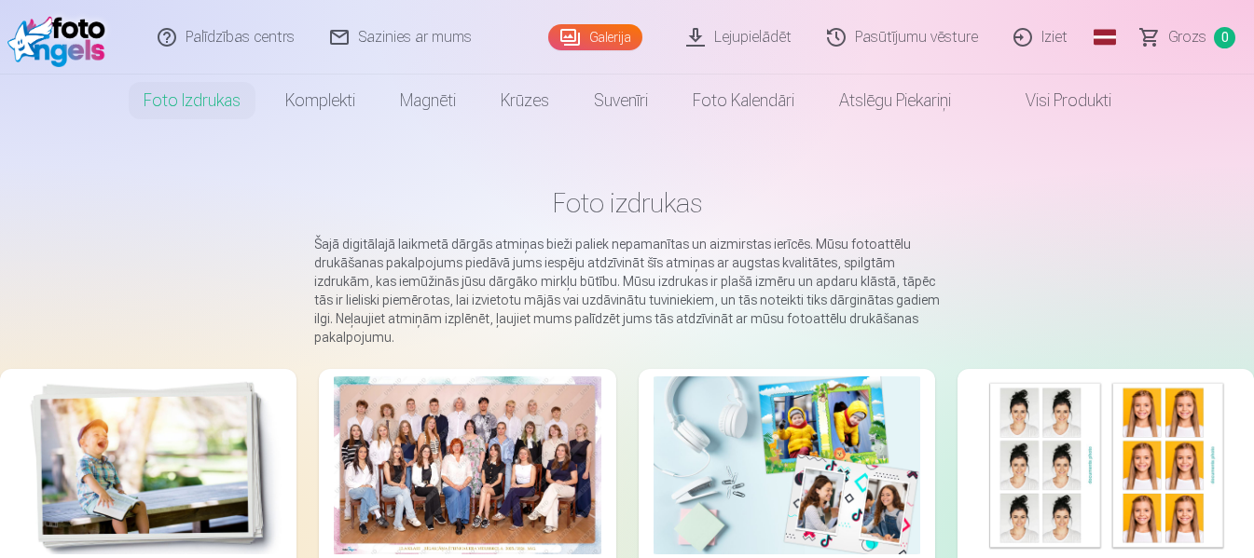
click at [622, 27] on link "Galerija" at bounding box center [595, 37] width 94 height 26
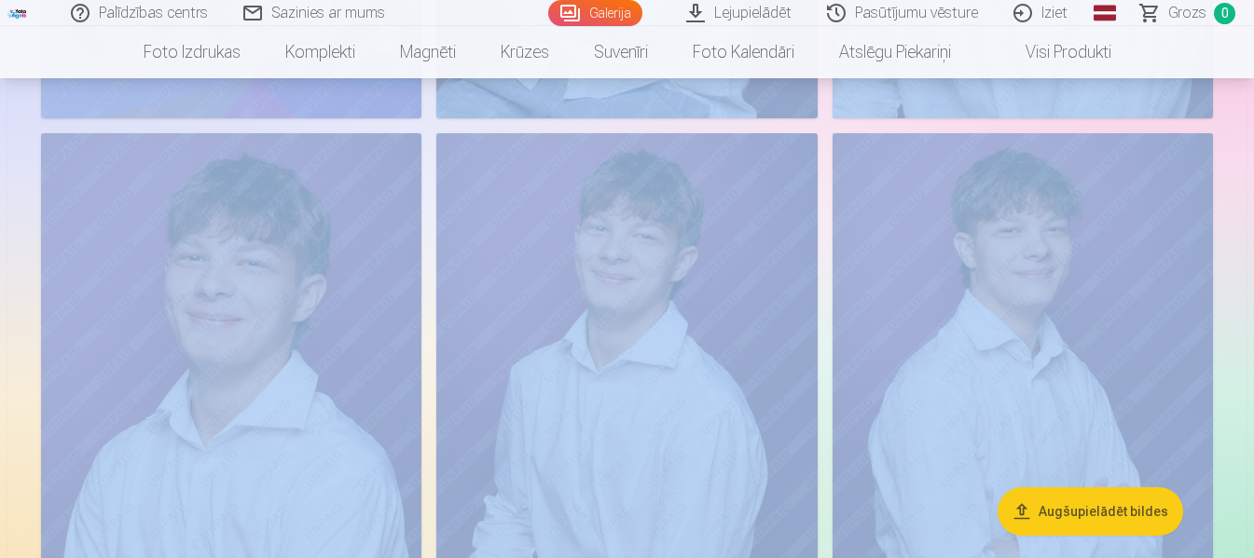
click at [1091, 288] on img at bounding box center [1022, 418] width 380 height 571
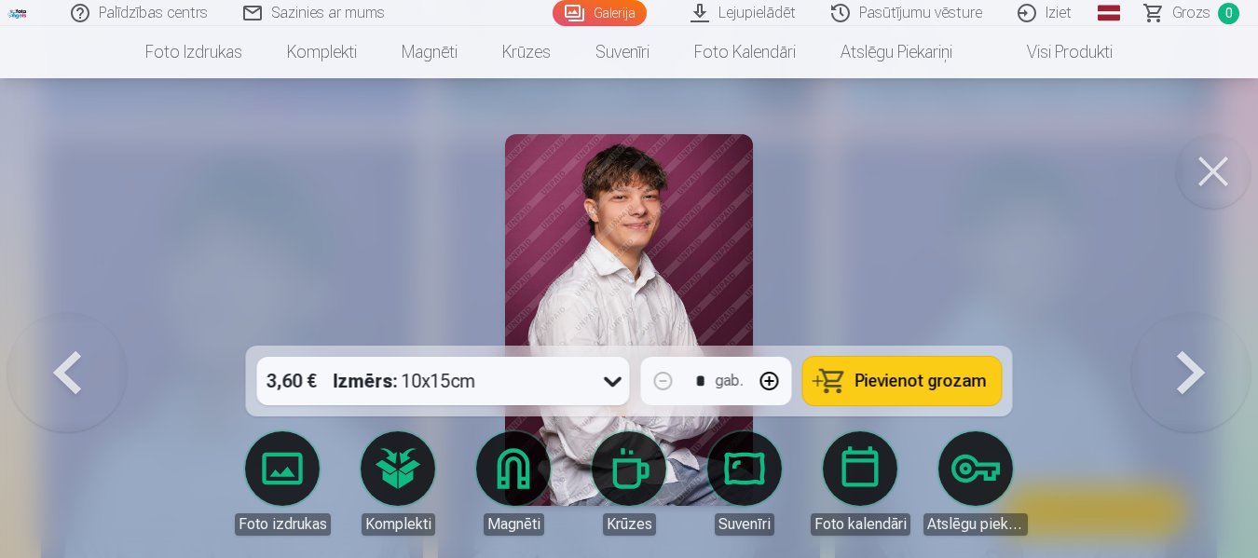
click at [1214, 177] on button at bounding box center [1213, 171] width 75 height 75
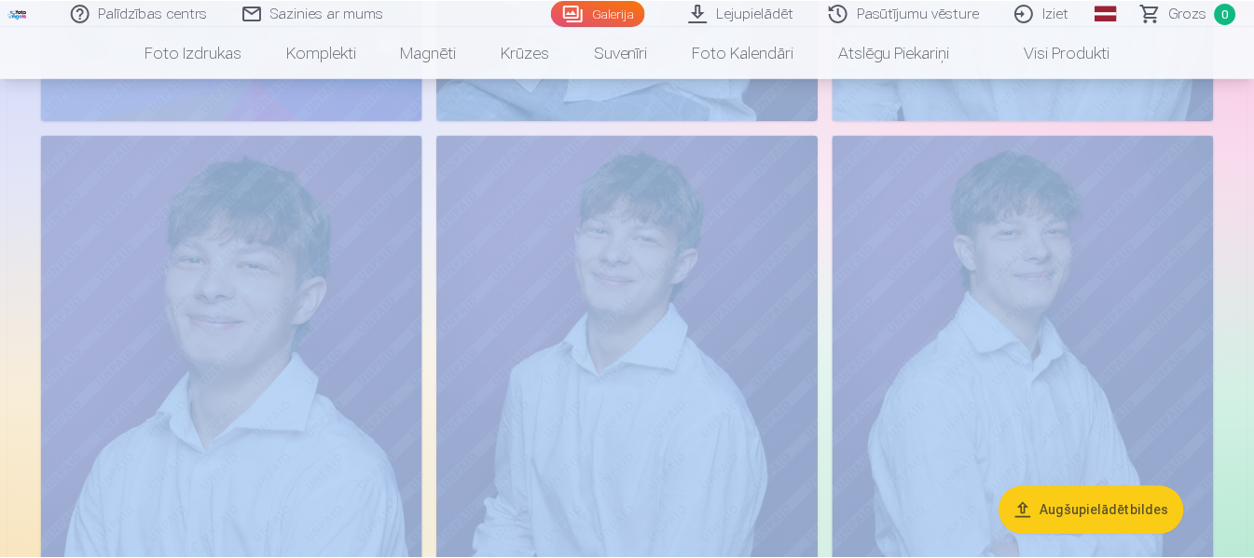
scroll to position [1207, 0]
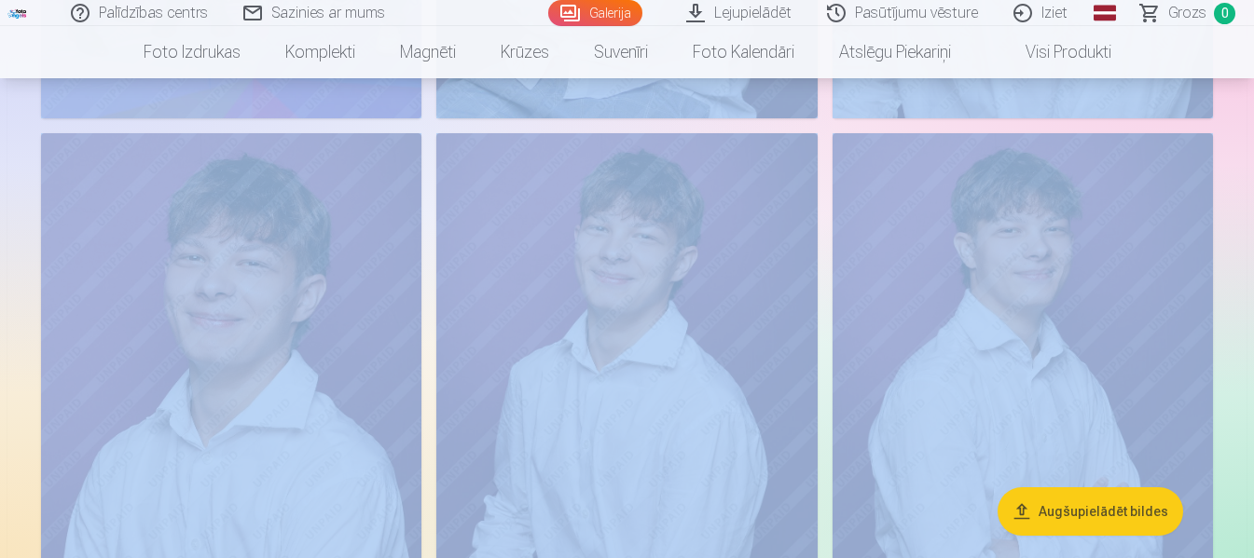
click at [1242, 298] on aside "Augšupielādēt bildes" at bounding box center [626, 106] width 1239 height 2284
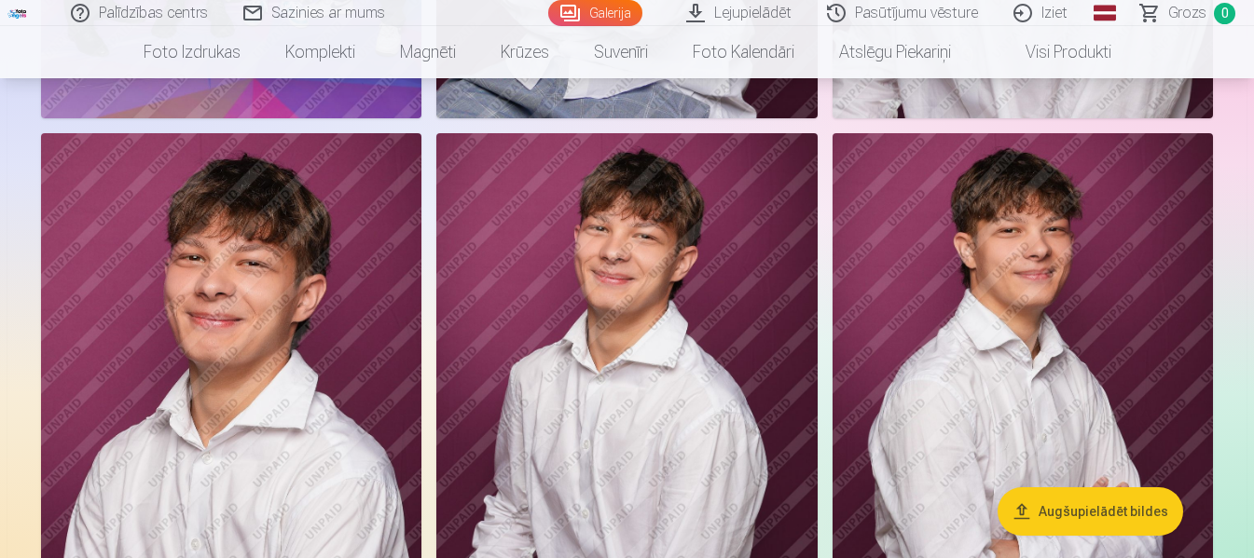
click at [1243, 550] on aside "Augšupielādēt bildes" at bounding box center [626, 106] width 1239 height 2284
click at [1239, 554] on aside "Augšupielādēt bildes" at bounding box center [626, 106] width 1239 height 2284
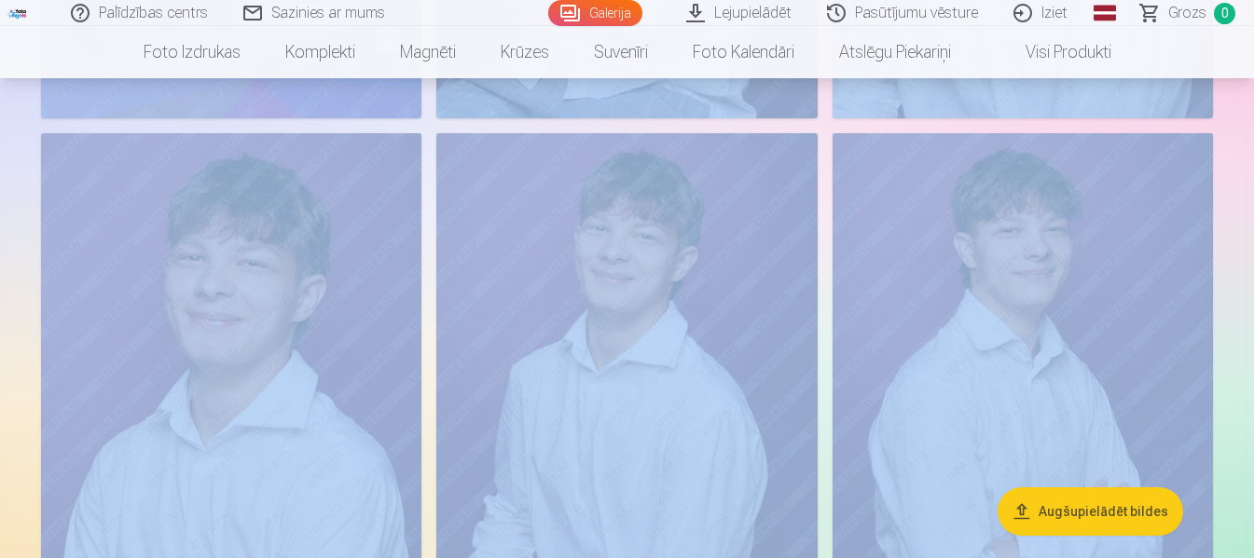
click at [1239, 554] on aside "Augšupielādēt bildes" at bounding box center [626, 106] width 1239 height 2284
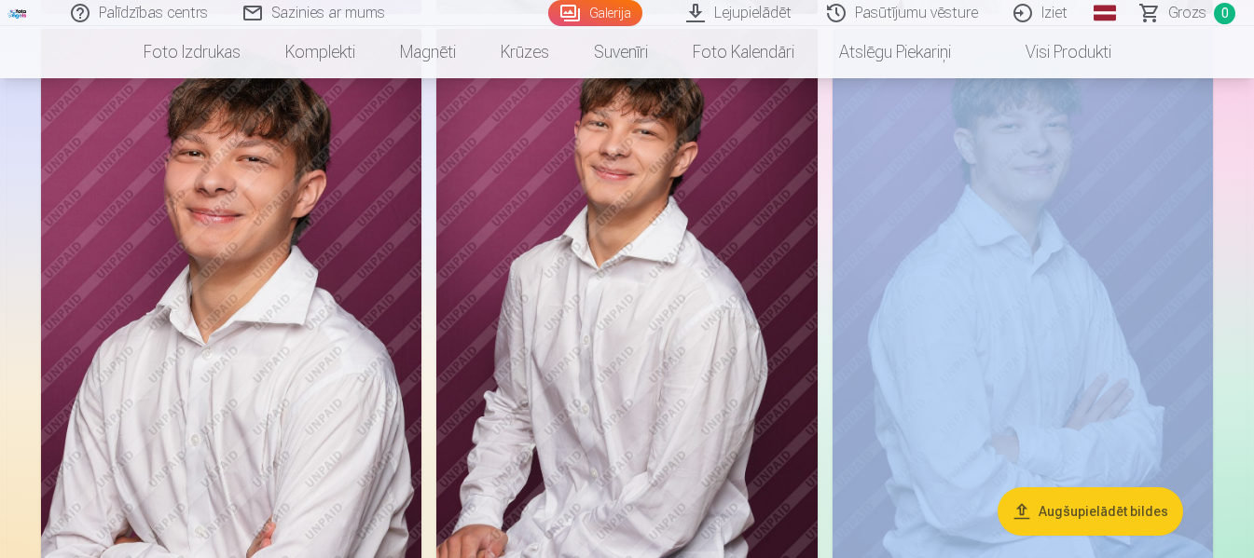
click at [1239, 554] on aside "Augšupielādēt bildes" at bounding box center [626, 2] width 1239 height 2284
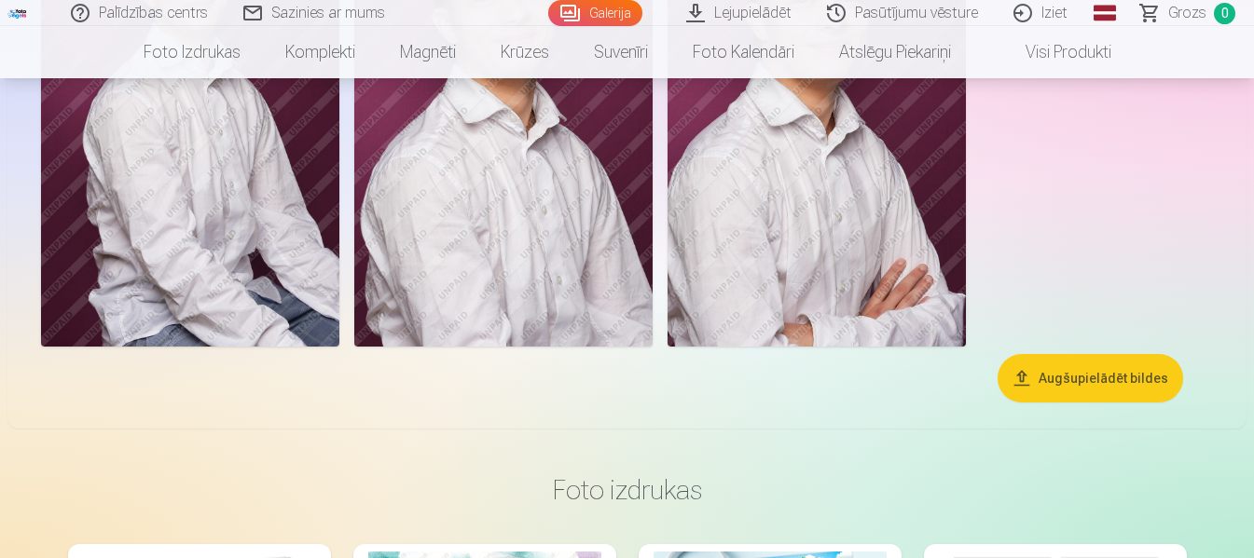
click at [1253, 7] on div "Palīdzības centrs Sazinies ar mums Galerija Lejupielādēt Pasūtījumu vēsture Izi…" at bounding box center [627, 13] width 1254 height 26
drag, startPoint x: 1253, startPoint y: 7, endPoint x: 649, endPoint y: -3, distance: 604.1
